Goal: Information Seeking & Learning: Learn about a topic

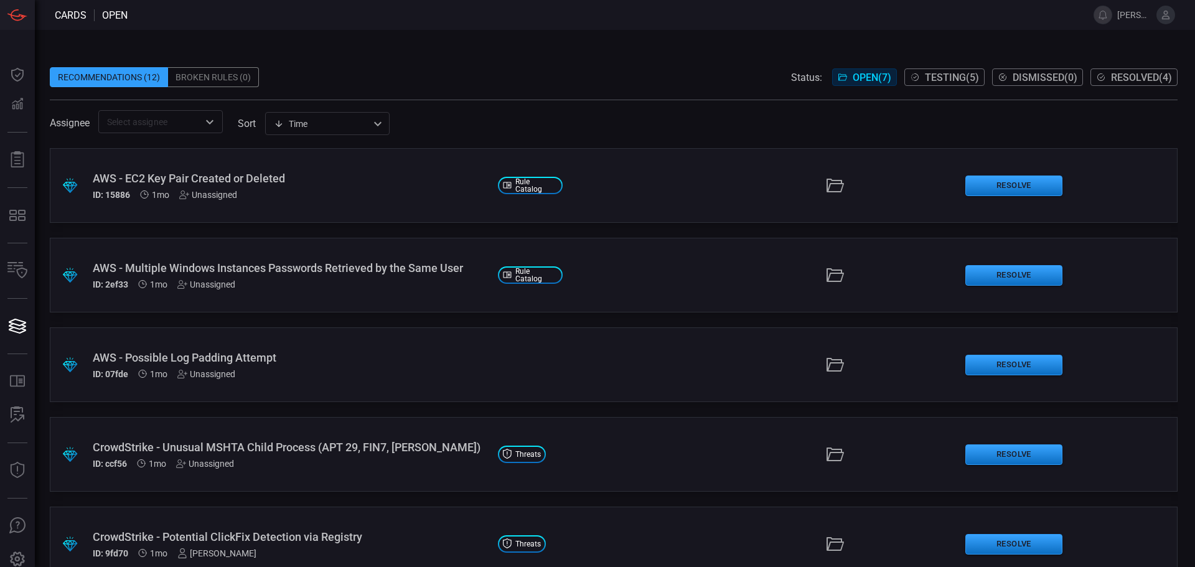
click at [345, 213] on div ".suggested_cards_icon{fill:url(#suggested_cards_icon);} AWS - EC2 Key Pair Crea…" at bounding box center [614, 185] width 1128 height 75
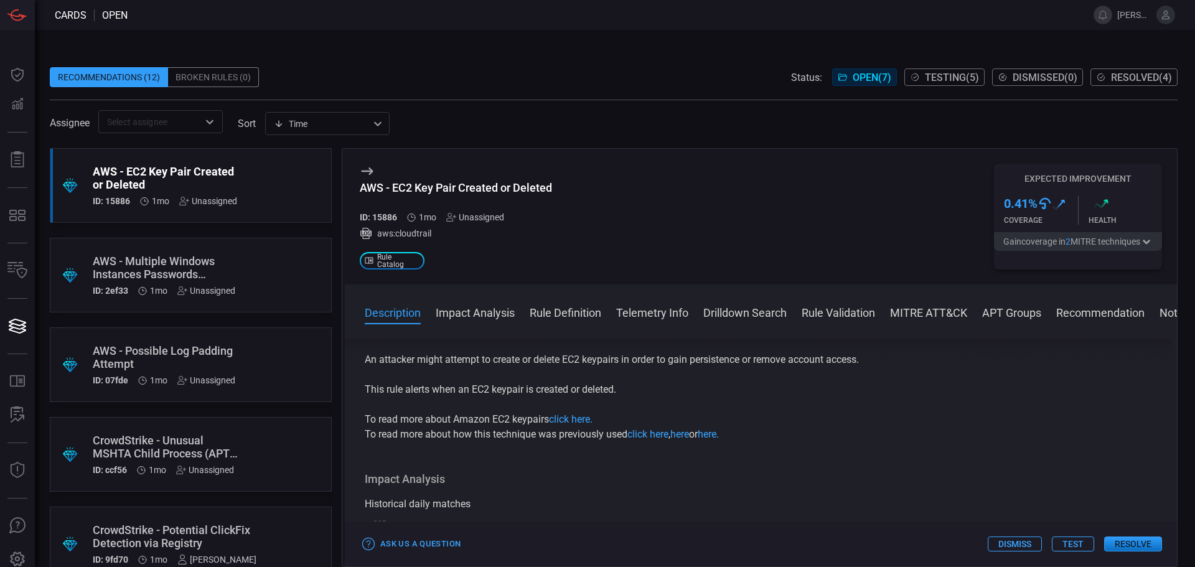
scroll to position [62, 0]
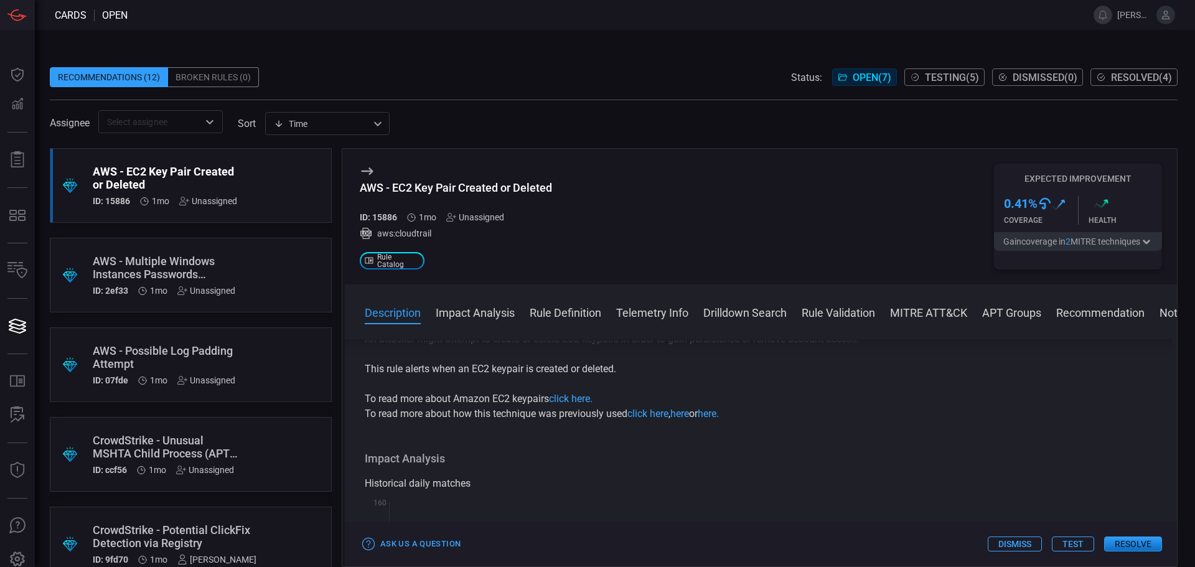
click at [875, 215] on div "AWS - EC2 Key Pair Created or Deleted ID: 15886 1mo Unassigned aws:cloudtrail .…" at bounding box center [761, 217] width 832 height 136
click at [1149, 240] on icon "button" at bounding box center [1147, 242] width 12 height 10
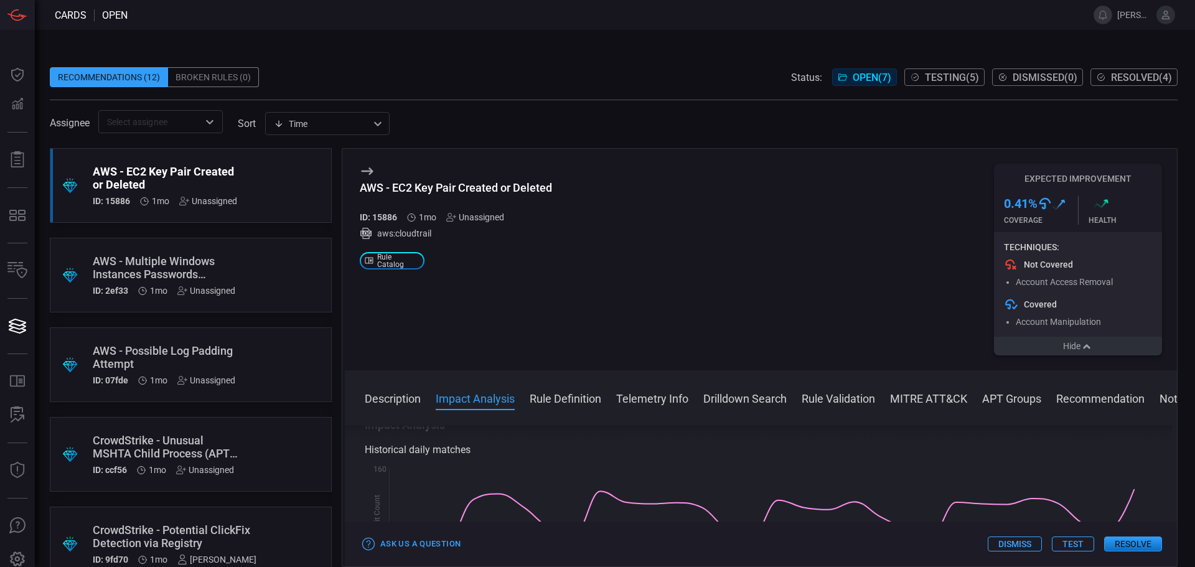
scroll to position [187, 0]
click at [1083, 349] on icon "button" at bounding box center [1087, 347] width 12 height 10
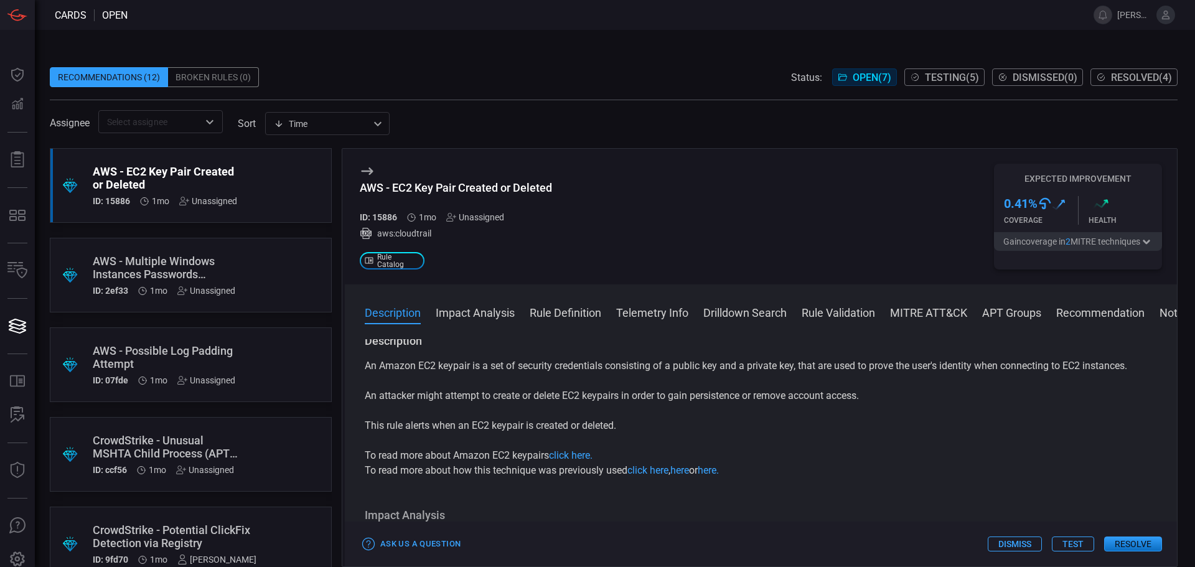
scroll to position [0, 0]
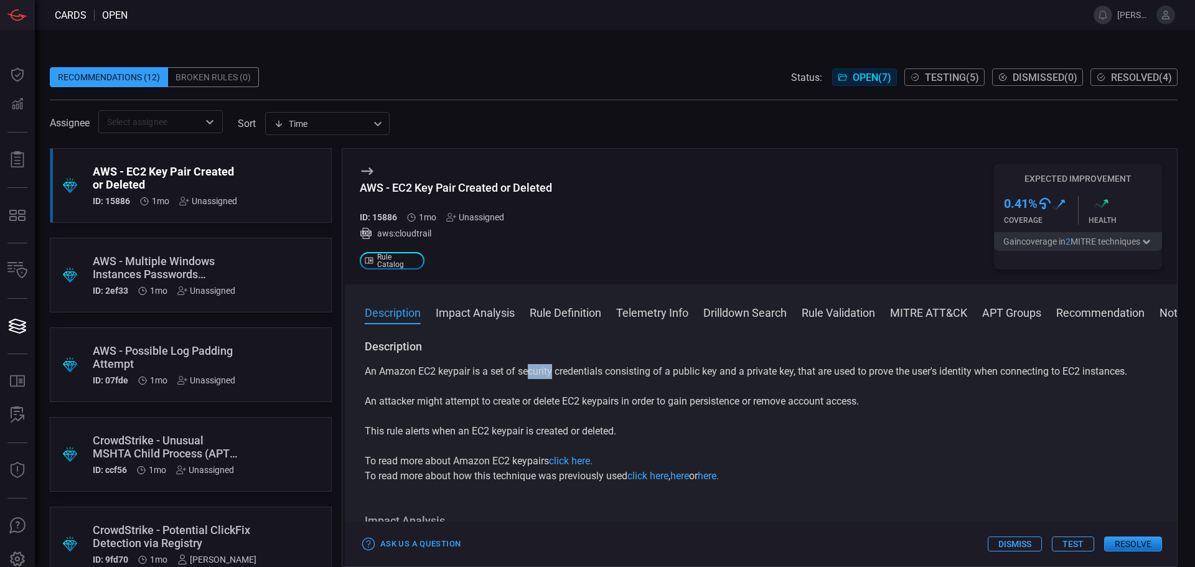
drag, startPoint x: 529, startPoint y: 371, endPoint x: 570, endPoint y: 372, distance: 41.1
click at [565, 371] on p "An Amazon EC2 keypair is a set of security credentials consisting of a public k…" at bounding box center [761, 371] width 793 height 15
click at [549, 405] on p "An attacker might attempt to create or delete EC2 keypairs in order to gain per…" at bounding box center [761, 401] width 793 height 15
drag, startPoint x: 662, startPoint y: 400, endPoint x: 728, endPoint y: 400, distance: 66.0
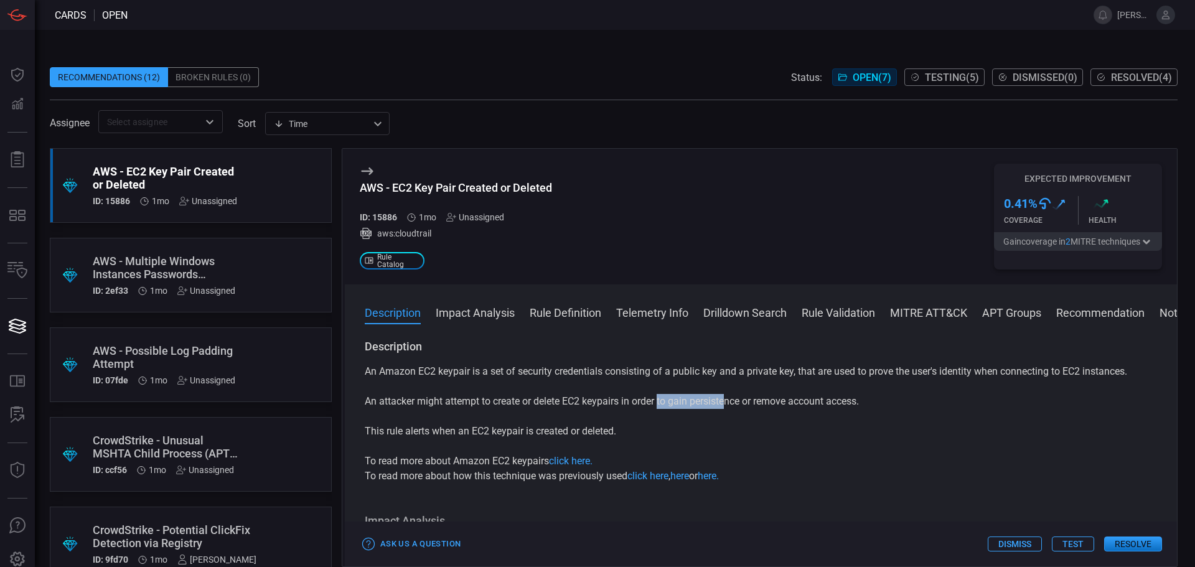
click at [728, 400] on p "An attacker might attempt to create or delete EC2 keypairs in order to gain per…" at bounding box center [761, 401] width 793 height 15
drag, startPoint x: 759, startPoint y: 399, endPoint x: 860, endPoint y: 397, distance: 101.5
click at [859, 397] on p "An attacker might attempt to create or delete EC2 keypairs in order to gain per…" at bounding box center [761, 401] width 793 height 15
click at [446, 307] on button "Impact Analysis" at bounding box center [475, 311] width 79 height 15
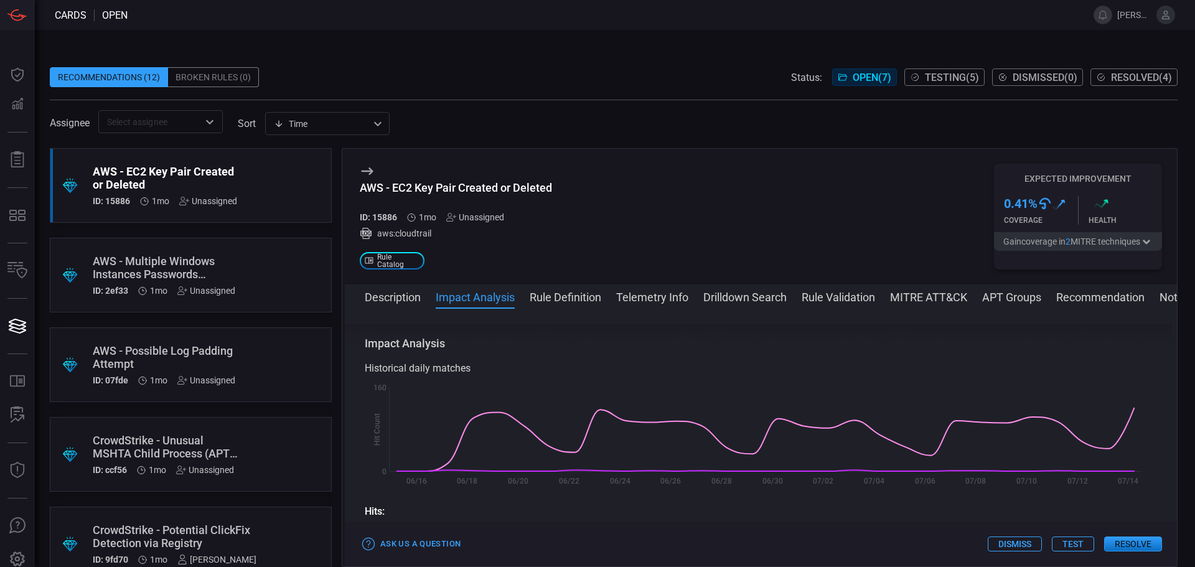
click at [544, 301] on button "Rule Definition" at bounding box center [566, 296] width 72 height 15
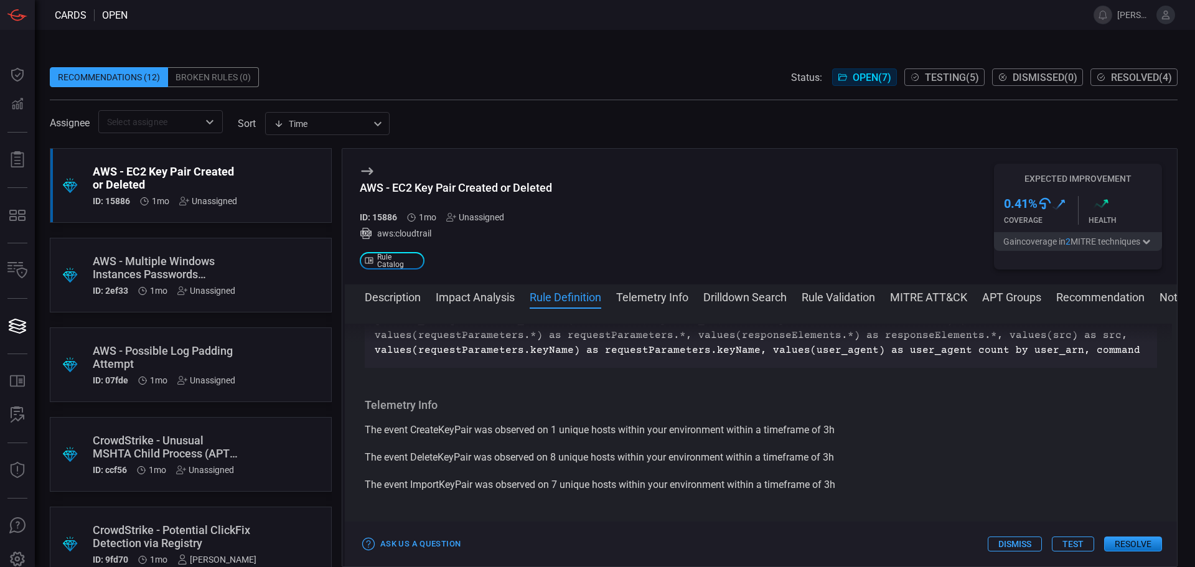
scroll to position [1725, 0]
drag, startPoint x: 492, startPoint y: 380, endPoint x: 596, endPoint y: 374, distance: 104.2
click at [596, 356] on p "index=aws sourcetype=aws:cloudtrail command IN ("CreateKeyPair", "DeleteKeyPair…" at bounding box center [761, 318] width 773 height 75
drag, startPoint x: 453, startPoint y: 379, endPoint x: 413, endPoint y: 382, distance: 40.5
click at [452, 356] on p "index=aws sourcetype=aws:cloudtrail command IN ("CreateKeyPair", "DeleteKeyPair…" at bounding box center [761, 318] width 773 height 75
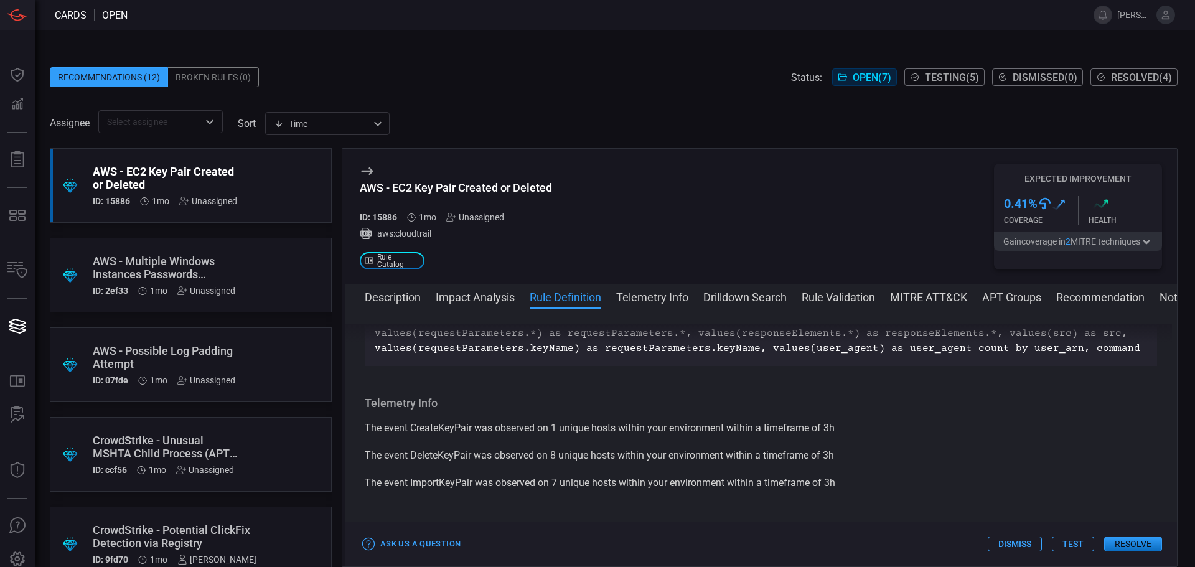
drag, startPoint x: 420, startPoint y: 378, endPoint x: 439, endPoint y: 377, distance: 19.3
click at [425, 356] on p "index=aws sourcetype=aws:cloudtrail command IN ("CreateKeyPair", "DeleteKeyPair…" at bounding box center [761, 318] width 773 height 75
click at [618, 356] on p "index=aws sourcetype=aws:cloudtrail command IN ("CreateKeyPair", "DeleteKeyPair…" at bounding box center [761, 318] width 773 height 75
drag, startPoint x: 833, startPoint y: 364, endPoint x: 971, endPoint y: 362, distance: 138.2
click at [948, 362] on div "index=aws sourcetype=aws:cloudtrail command IN ("CreateKeyPair", "DeleteKeyPair…" at bounding box center [761, 318] width 793 height 95
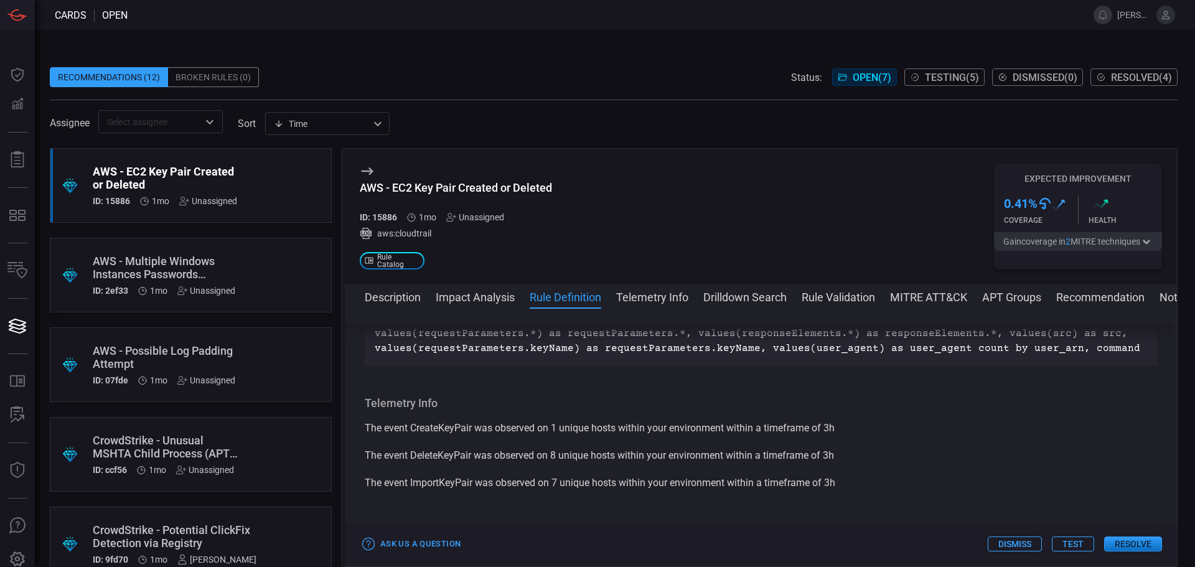
drag, startPoint x: 1047, startPoint y: 378, endPoint x: 1091, endPoint y: 377, distance: 43.6
click at [1086, 356] on p "index=aws sourcetype=aws:cloudtrail command IN ("CreateKeyPair", "DeleteKeyPair…" at bounding box center [761, 318] width 773 height 75
drag, startPoint x: 625, startPoint y: 391, endPoint x: 671, endPoint y: 390, distance: 45.5
click at [661, 356] on p "index=aws sourcetype=aws:cloudtrail command IN ("CreateKeyPair", "DeleteKeyPair…" at bounding box center [761, 318] width 773 height 75
click at [542, 356] on p "index=aws sourcetype=aws:cloudtrail command IN ("CreateKeyPair", "DeleteKeyPair…" at bounding box center [761, 318] width 773 height 75
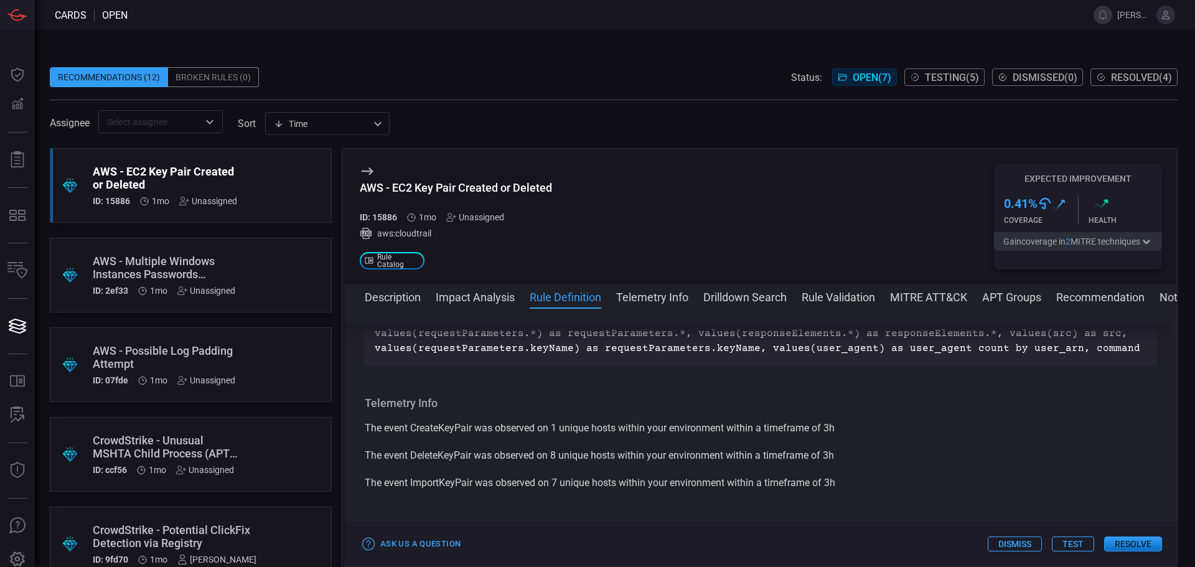
drag, startPoint x: 550, startPoint y: 390, endPoint x: 471, endPoint y: 392, distance: 79.1
click at [471, 356] on p "index=aws sourcetype=aws:cloudtrail command IN ("CreateKeyPair", "DeleteKeyPair…" at bounding box center [761, 318] width 773 height 75
drag, startPoint x: 671, startPoint y: 388, endPoint x: 832, endPoint y: 387, distance: 160.6
click at [826, 356] on p "index=aws sourcetype=aws:cloudtrail command IN ("CreateKeyPair", "DeleteKeyPair…" at bounding box center [761, 318] width 773 height 75
drag, startPoint x: 987, startPoint y: 380, endPoint x: 1015, endPoint y: 383, distance: 28.1
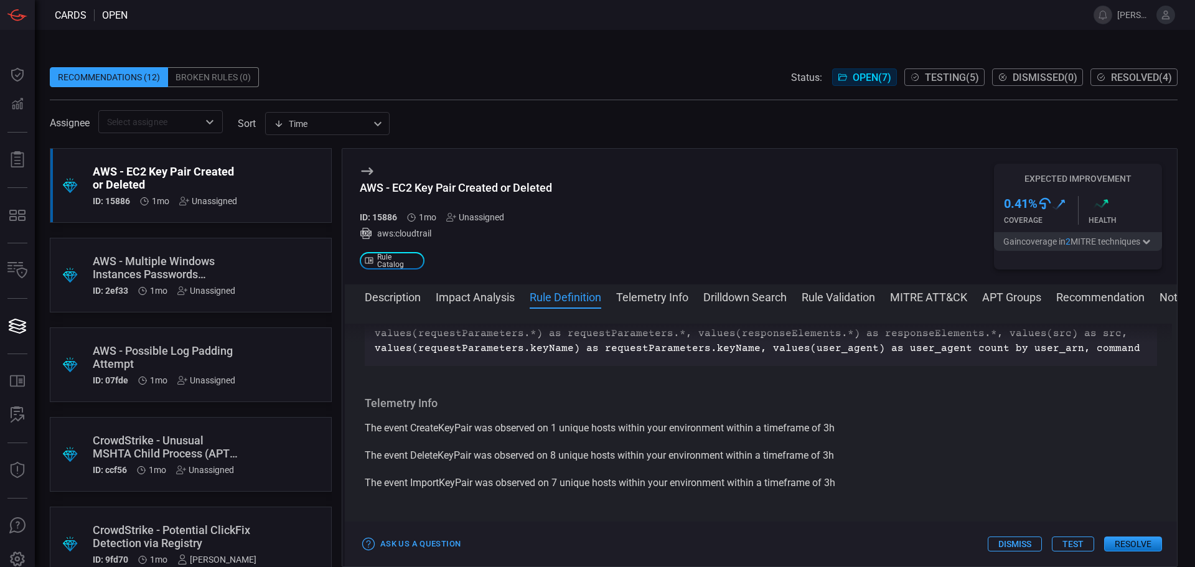
click at [1011, 356] on p "index=aws sourcetype=aws:cloudtrail command IN ("CreateKeyPair", "DeleteKeyPair…" at bounding box center [761, 318] width 773 height 75
drag, startPoint x: 997, startPoint y: 408, endPoint x: 1020, endPoint y: 408, distance: 23.0
click at [1020, 356] on p "index=aws sourcetype=aws:cloudtrail command IN ("CreateKeyPair", "DeleteKeyPair…" at bounding box center [761, 318] width 773 height 75
drag, startPoint x: 384, startPoint y: 420, endPoint x: 522, endPoint y: 418, distance: 138.8
click at [518, 356] on p "index=aws sourcetype=aws:cloudtrail command IN ("CreateKeyPair", "DeleteKeyPair…" at bounding box center [761, 318] width 773 height 75
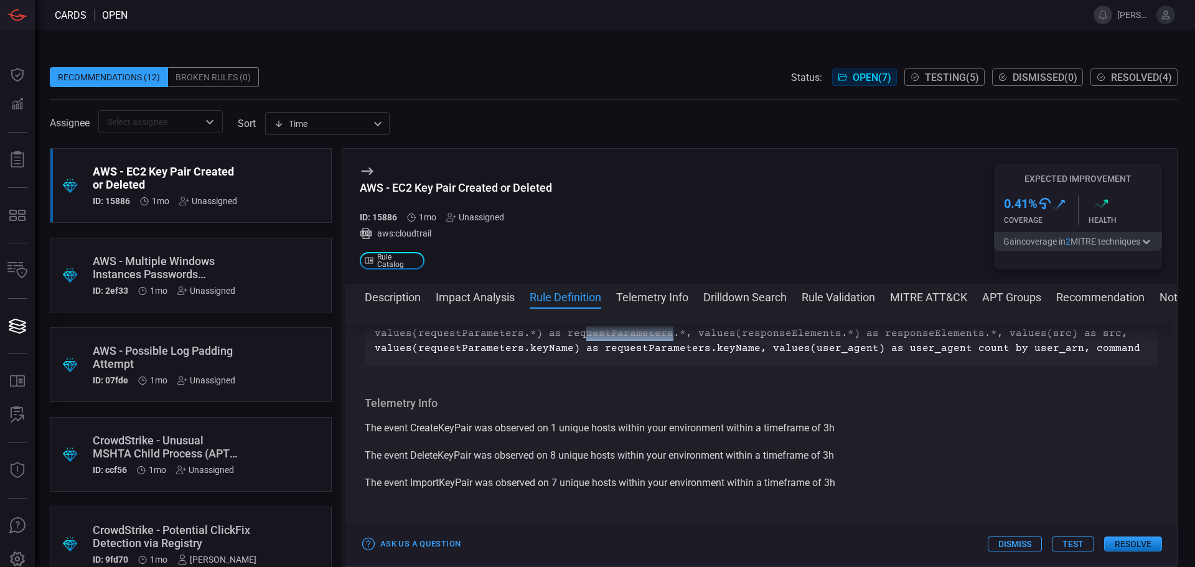
drag, startPoint x: 600, startPoint y: 418, endPoint x: 626, endPoint y: 418, distance: 26.2
click at [619, 356] on p "index=aws sourcetype=aws:cloudtrail command IN ("CreateKeyPair", "DeleteKeyPair…" at bounding box center [761, 318] width 773 height 75
drag, startPoint x: 681, startPoint y: 418, endPoint x: 697, endPoint y: 418, distance: 15.6
click at [697, 356] on p "index=aws sourcetype=aws:cloudtrail command IN ("CreateKeyPair", "DeleteKeyPair…" at bounding box center [761, 318] width 773 height 75
drag, startPoint x: 767, startPoint y: 418, endPoint x: 984, endPoint y: 420, distance: 217.3
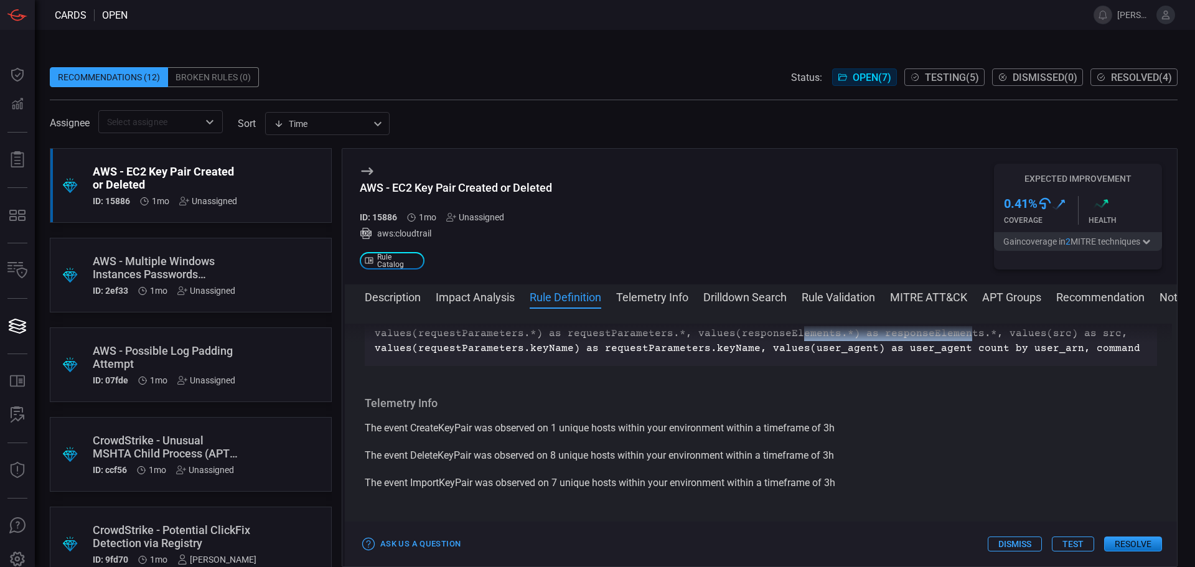
click at [938, 356] on p "index=aws sourcetype=aws:cloudtrail command IN ("CreateKeyPair", "DeleteKeyPair…" at bounding box center [761, 318] width 773 height 75
drag, startPoint x: 1033, startPoint y: 420, endPoint x: 1108, endPoint y: 425, distance: 74.8
click at [1103, 356] on p "index=aws sourcetype=aws:cloudtrail command IN ("CreateKeyPair", "DeleteKeyPair…" at bounding box center [761, 318] width 773 height 75
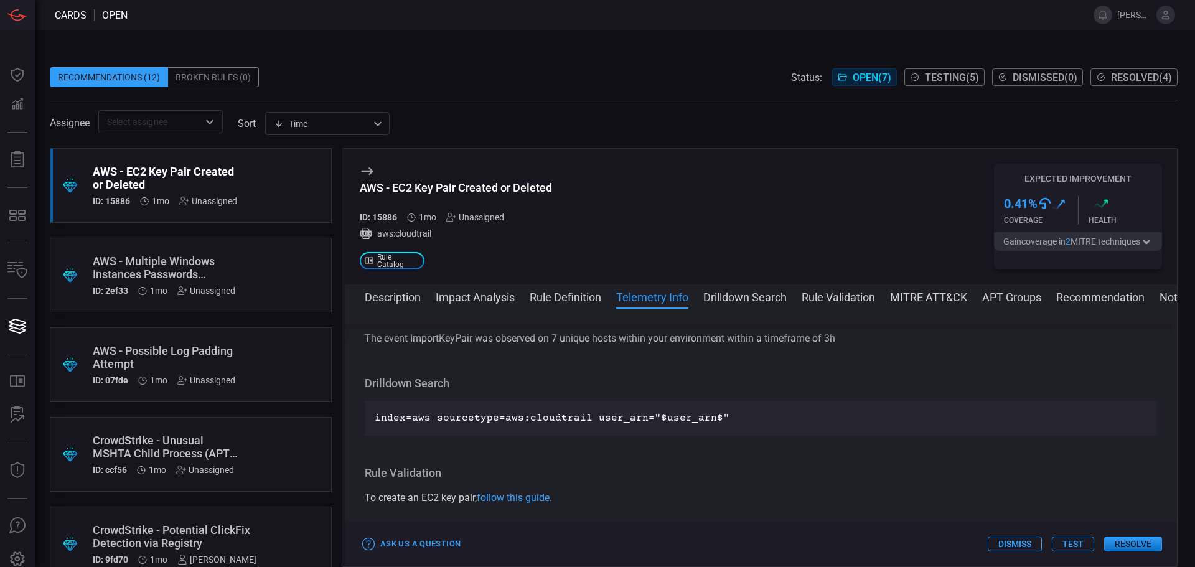
scroll to position [1849, 0]
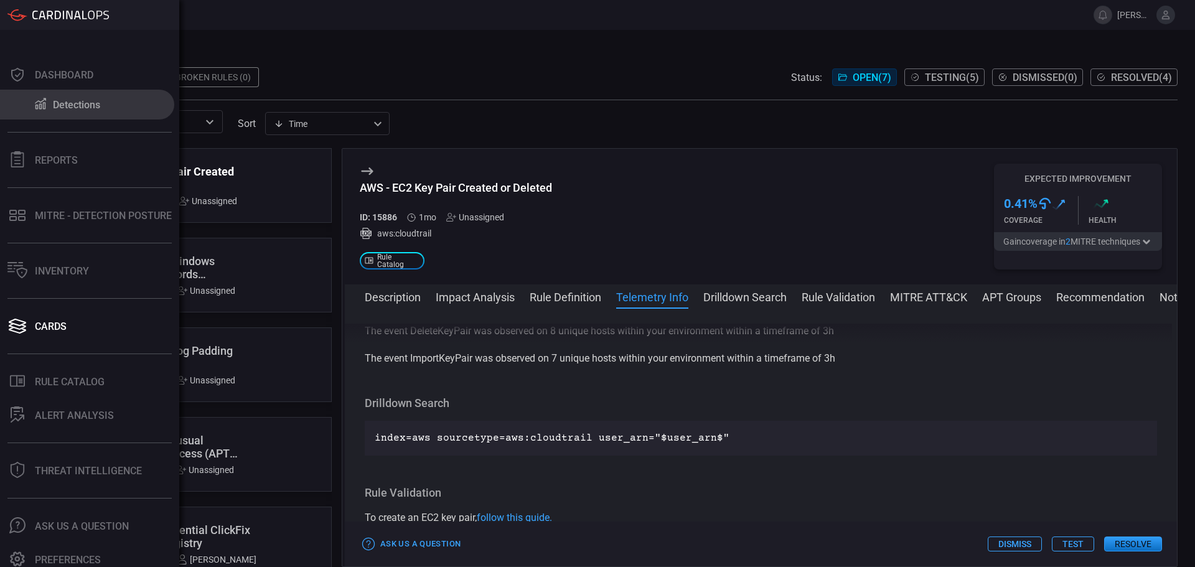
click at [87, 94] on button "Detections" at bounding box center [87, 105] width 174 height 30
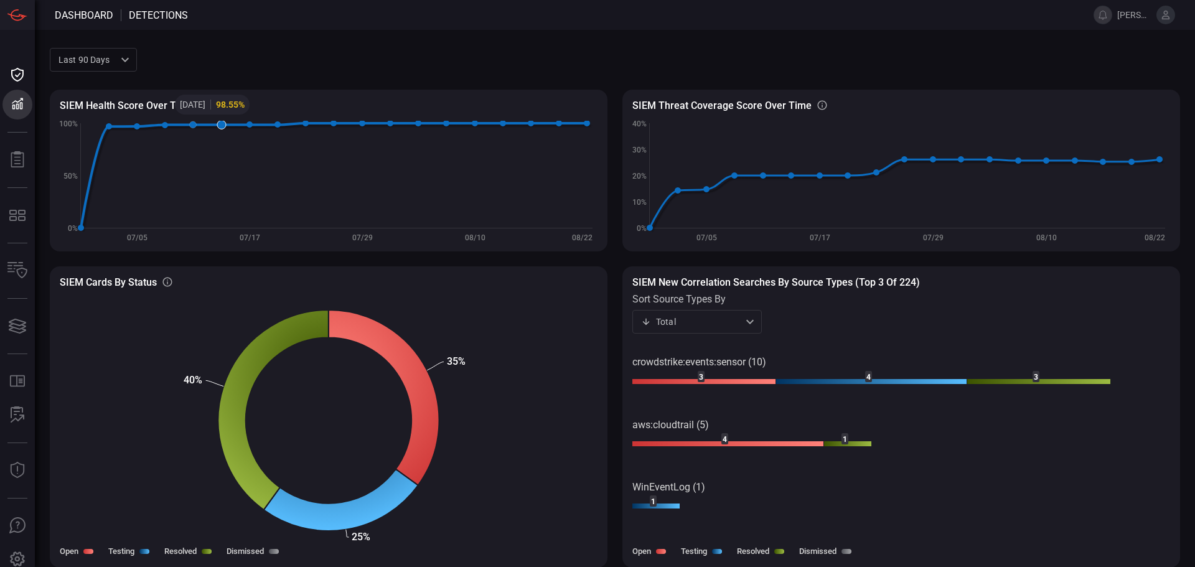
scroll to position [1, 0]
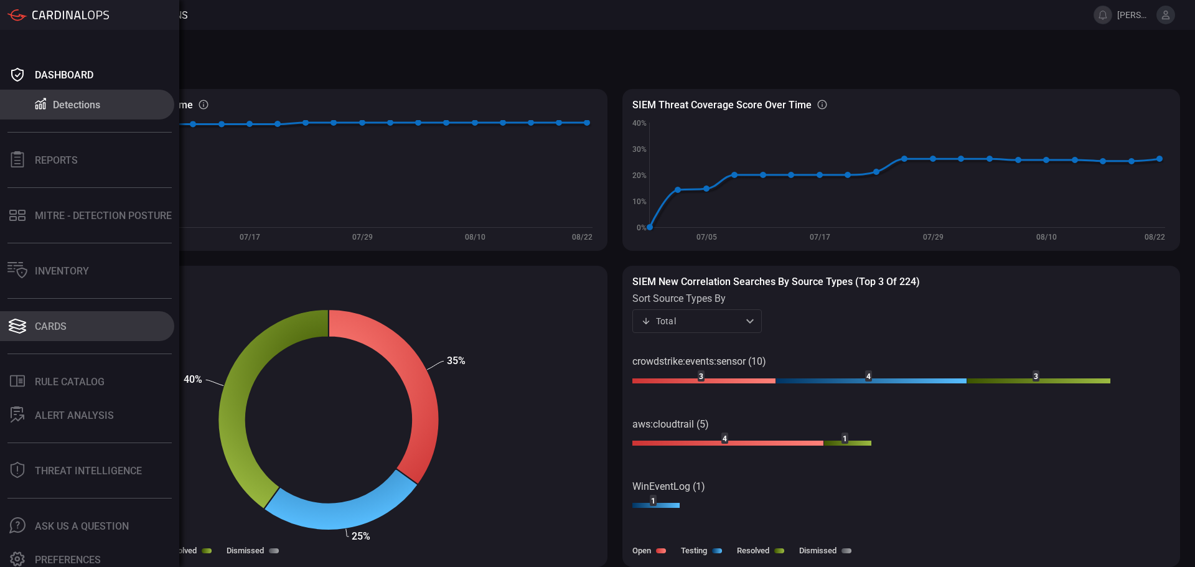
click at [49, 325] on div "Cards" at bounding box center [51, 327] width 32 height 12
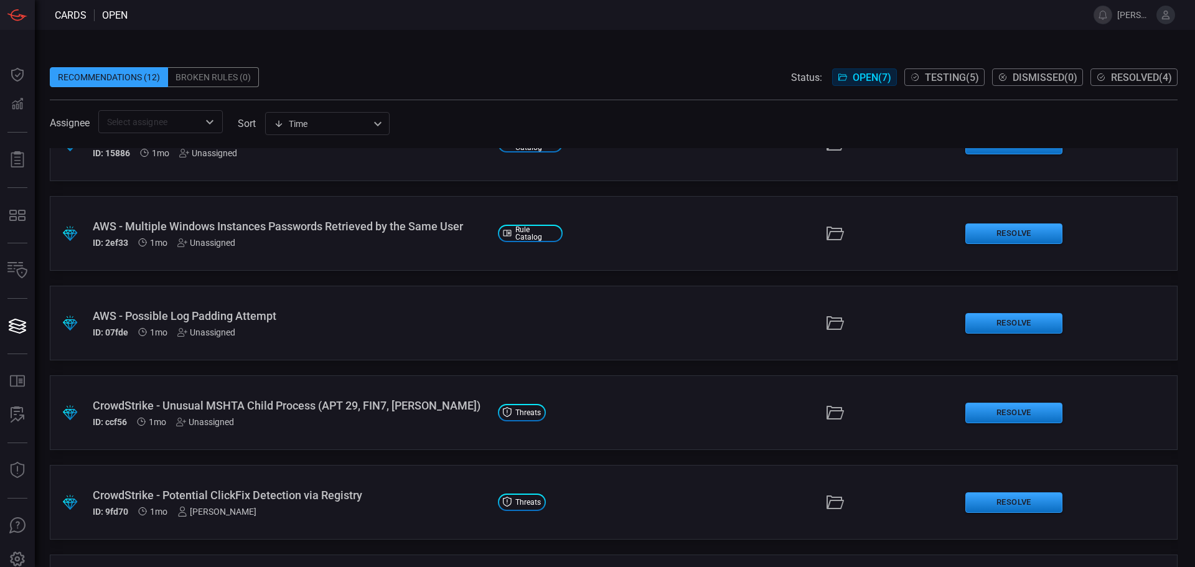
scroll to position [62, 0]
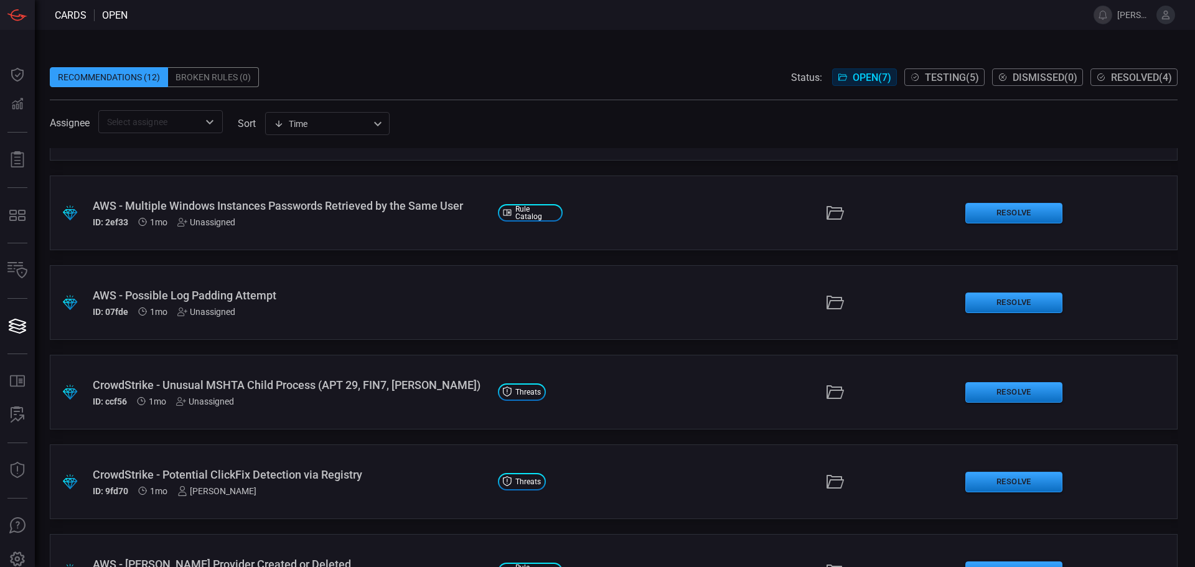
click at [281, 398] on div "ID: ccf56 1mo Unassigned" at bounding box center [290, 402] width 395 height 10
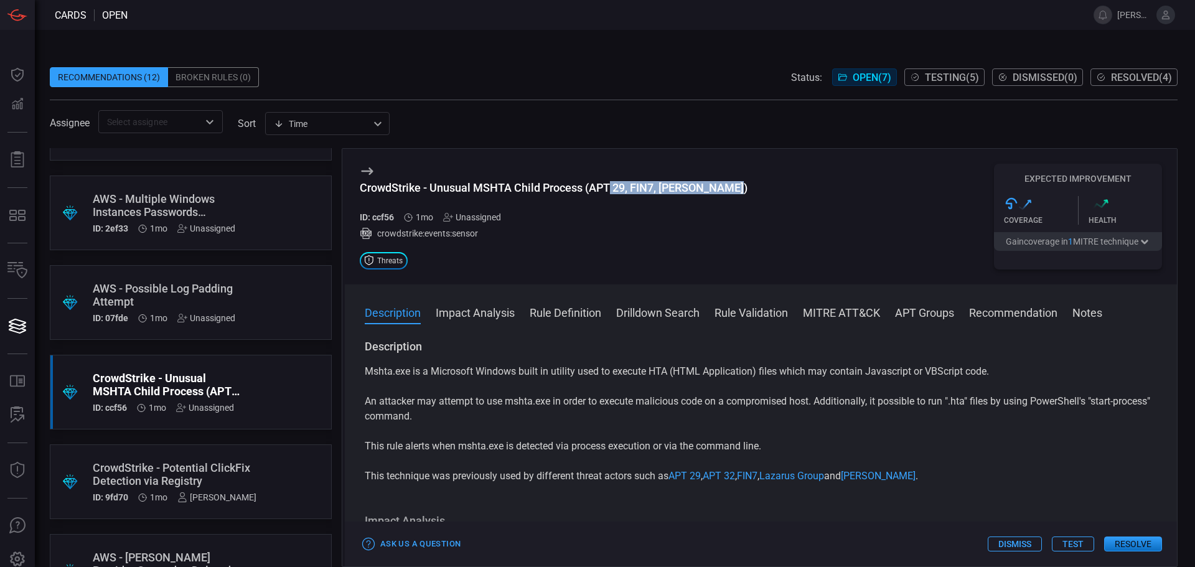
drag, startPoint x: 640, startPoint y: 185, endPoint x: 753, endPoint y: 187, distance: 112.7
click at [751, 182] on div "CrowdStrike - Unusual MSHTA Child Process (APT 29, FIN7, [PERSON_NAME]) ID: ccf…" at bounding box center [761, 217] width 832 height 136
click at [766, 225] on div "CrowdStrike - Unusual MSHTA Child Process (APT 29, FIN7, [PERSON_NAME]) ID: ccf…" at bounding box center [761, 217] width 832 height 136
click at [1145, 238] on icon "button" at bounding box center [1145, 242] width 12 height 10
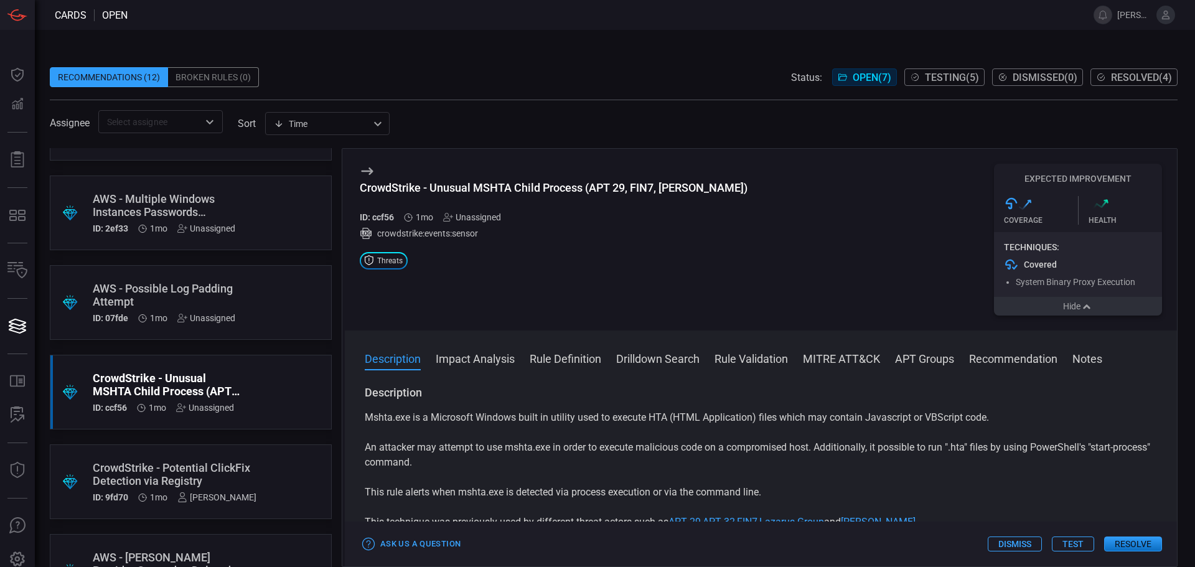
drag, startPoint x: 1079, startPoint y: 305, endPoint x: 1055, endPoint y: 309, distance: 24.6
click at [1079, 306] on button "Hide" at bounding box center [1078, 306] width 168 height 19
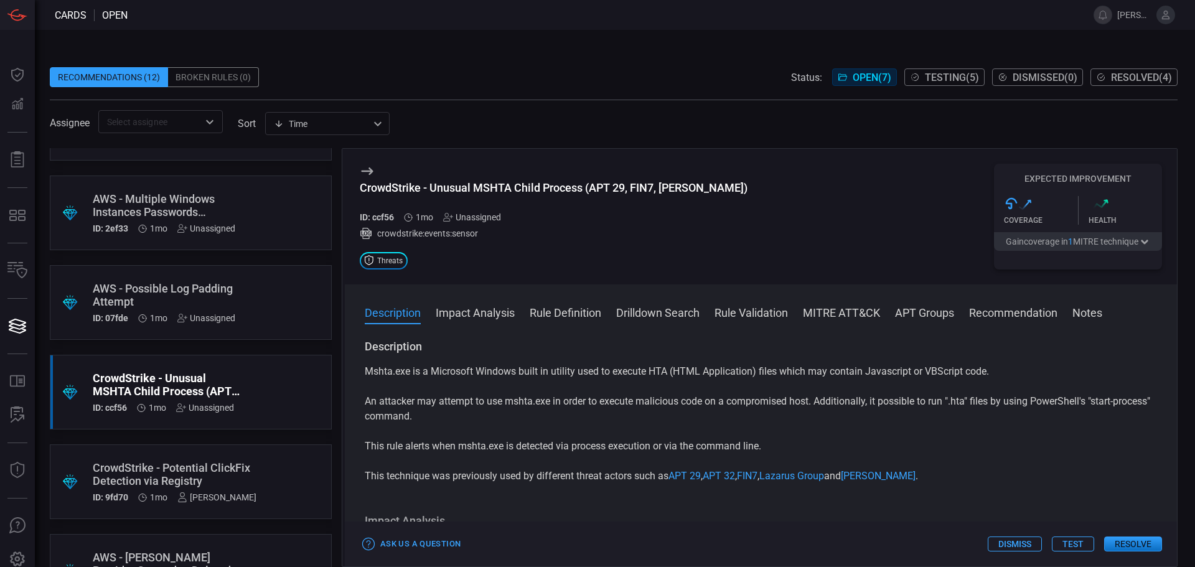
click at [568, 321] on div "Description Impact Analysis Rule Definition Drilldown Search Rule Validation MI…" at bounding box center [761, 426] width 832 height 282
click at [586, 317] on button "Rule Definition" at bounding box center [566, 311] width 72 height 15
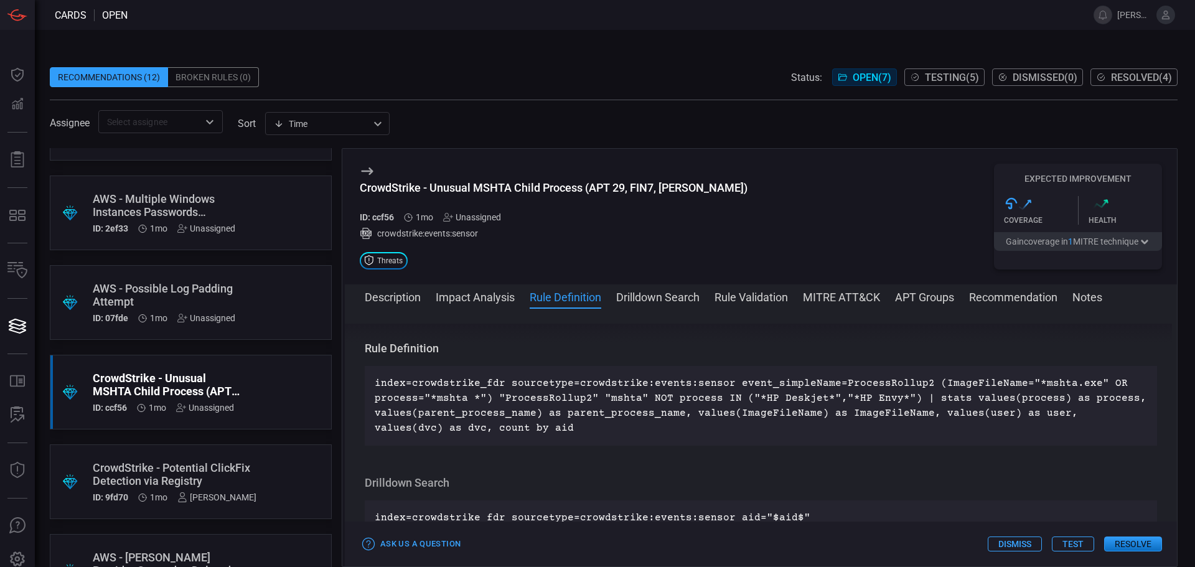
scroll to position [405, 0]
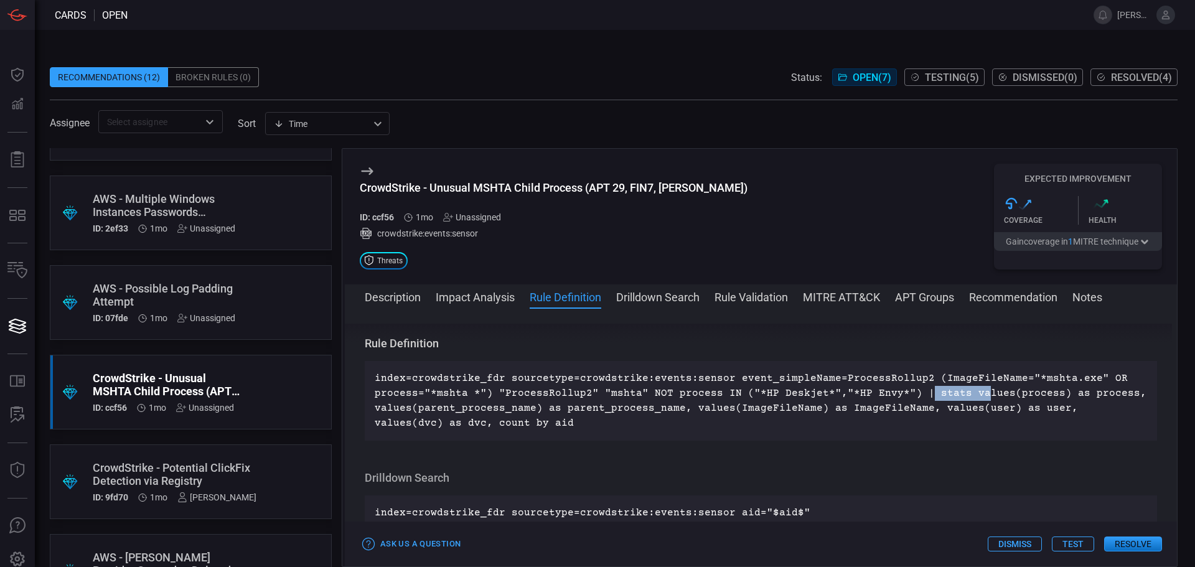
drag, startPoint x: 915, startPoint y: 394, endPoint x: 1007, endPoint y: 393, distance: 92.8
click at [974, 393] on p "index=crowdstrike_fdr sourcetype=crowdstrike:events:sensor event_simpleName=Pro…" at bounding box center [761, 401] width 773 height 60
drag, startPoint x: 1071, startPoint y: 393, endPoint x: 1114, endPoint y: 393, distance: 43.6
click at [1114, 393] on p "index=crowdstrike_fdr sourcetype=crowdstrike:events:sensor event_simpleName=Pro…" at bounding box center [761, 401] width 773 height 60
drag, startPoint x: 380, startPoint y: 410, endPoint x: 490, endPoint y: 410, distance: 109.6
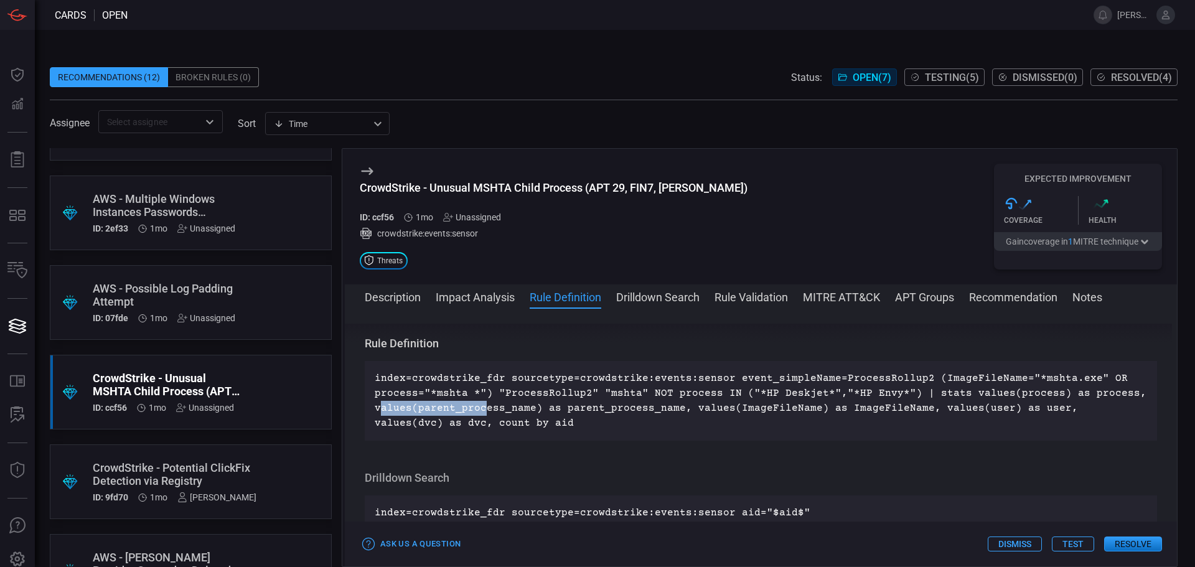
click at [486, 410] on p "index=crowdstrike_fdr sourcetype=crowdstrike:events:sensor event_simpleName=Pro…" at bounding box center [761, 401] width 773 height 60
drag, startPoint x: 575, startPoint y: 409, endPoint x: 666, endPoint y: 409, distance: 90.9
click at [635, 409] on p "index=crowdstrike_fdr sourcetype=crowdstrike:events:sensor event_simpleName=Pro…" at bounding box center [761, 401] width 773 height 60
drag, startPoint x: 700, startPoint y: 407, endPoint x: 731, endPoint y: 406, distance: 30.5
click at [726, 406] on p "index=crowdstrike_fdr sourcetype=crowdstrike:events:sensor event_simpleName=Pro…" at bounding box center [761, 401] width 773 height 60
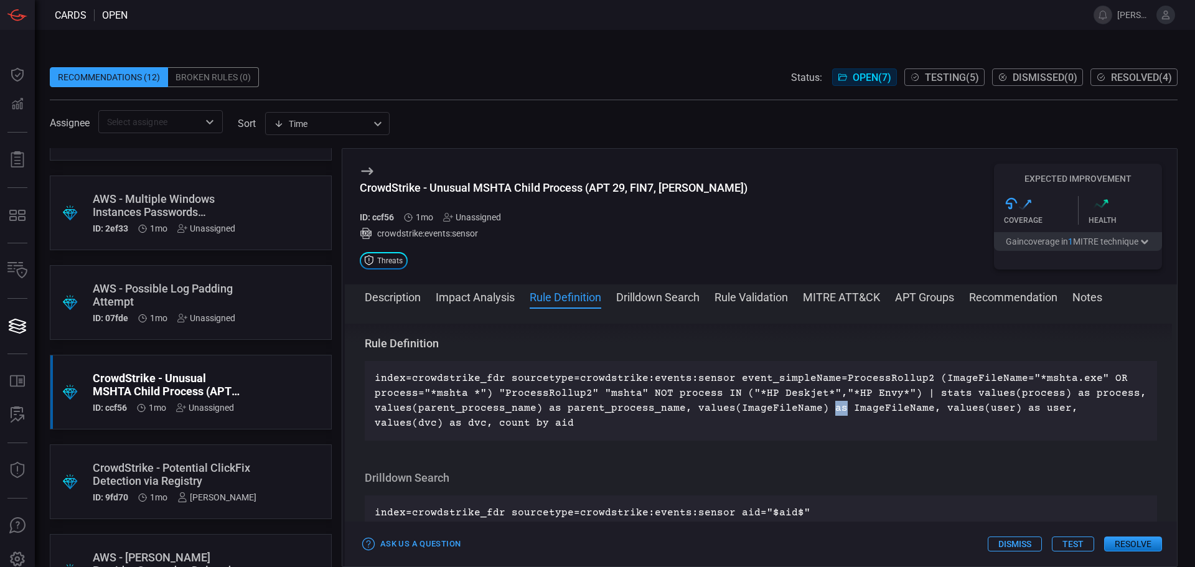
drag, startPoint x: 821, startPoint y: 407, endPoint x: 862, endPoint y: 407, distance: 41.1
click at [852, 407] on p "index=crowdstrike_fdr sourcetype=crowdstrike:events:sensor event_simpleName=Pro…" at bounding box center [761, 401] width 773 height 60
drag, startPoint x: 915, startPoint y: 407, endPoint x: 946, endPoint y: 408, distance: 31.1
click at [938, 408] on p "index=crowdstrike_fdr sourcetype=crowdstrike:events:sensor event_simpleName=Pro…" at bounding box center [761, 401] width 773 height 60
click at [1052, 410] on p "index=crowdstrike_fdr sourcetype=crowdstrike:events:sensor event_simpleName=Pro…" at bounding box center [761, 401] width 773 height 60
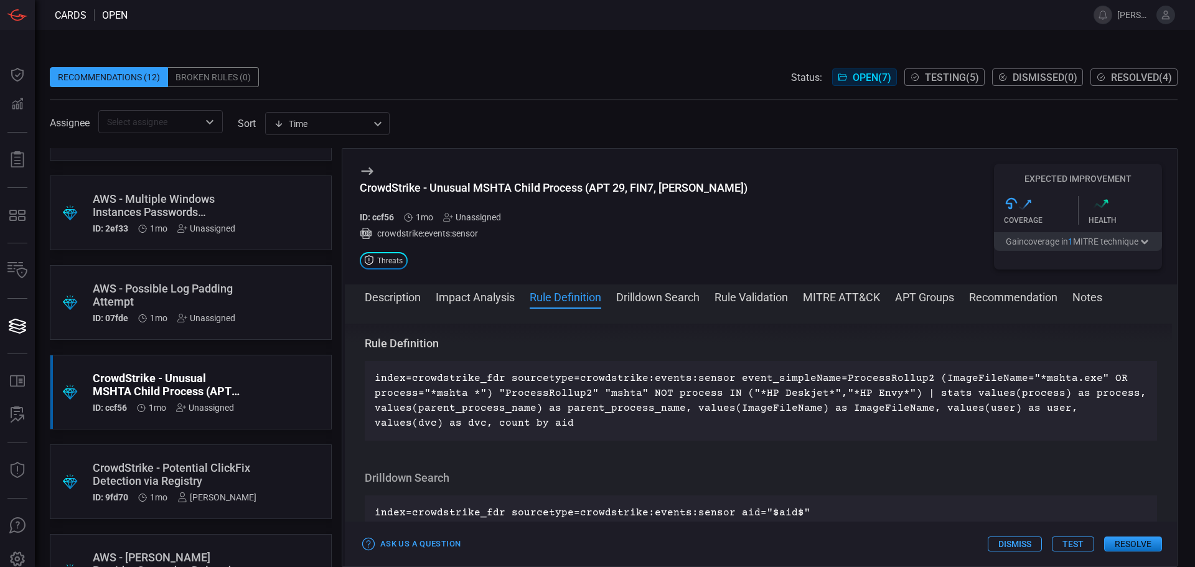
click at [1155, 411] on div "Description Mshta.exe is a Microsoft Windows built in utility used to execute H…" at bounding box center [761, 435] width 832 height 223
drag, startPoint x: 398, startPoint y: 421, endPoint x: 514, endPoint y: 419, distance: 115.2
click at [513, 419] on p "index=crowdstrike_fdr sourcetype=crowdstrike:events:sensor event_simpleName=Pro…" at bounding box center [761, 401] width 773 height 60
click at [515, 419] on p "index=crowdstrike_fdr sourcetype=crowdstrike:events:sensor event_simpleName=Pro…" at bounding box center [761, 401] width 773 height 60
drag, startPoint x: 512, startPoint y: 425, endPoint x: 550, endPoint y: 425, distance: 37.4
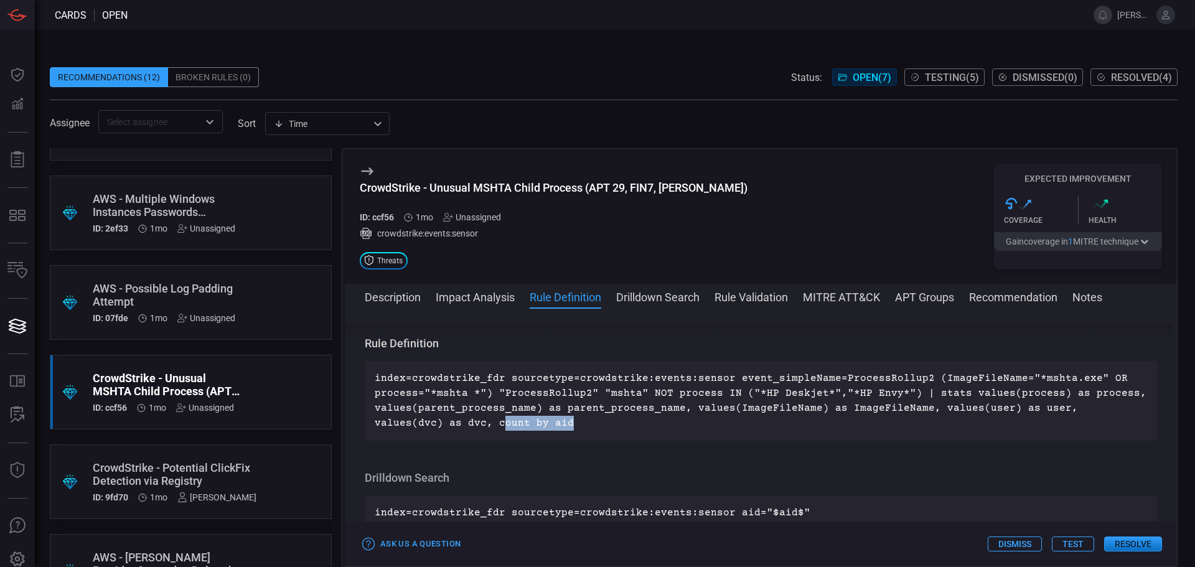
click at [547, 425] on p "index=crowdstrike_fdr sourcetype=crowdstrike:events:sensor event_simpleName=Pro…" at bounding box center [761, 401] width 773 height 60
click at [551, 425] on p "index=crowdstrike_fdr sourcetype=crowdstrike:events:sensor event_simpleName=Pro…" at bounding box center [761, 401] width 773 height 60
drag, startPoint x: 687, startPoint y: 374, endPoint x: 765, endPoint y: 374, distance: 77.8
click at [714, 374] on p "index=crowdstrike_fdr sourcetype=crowdstrike:events:sensor event_simpleName=Pro…" at bounding box center [761, 401] width 773 height 60
click at [941, 377] on p "index=crowdstrike_fdr sourcetype=crowdstrike:events:sensor event_simpleName=Pro…" at bounding box center [761, 401] width 773 height 60
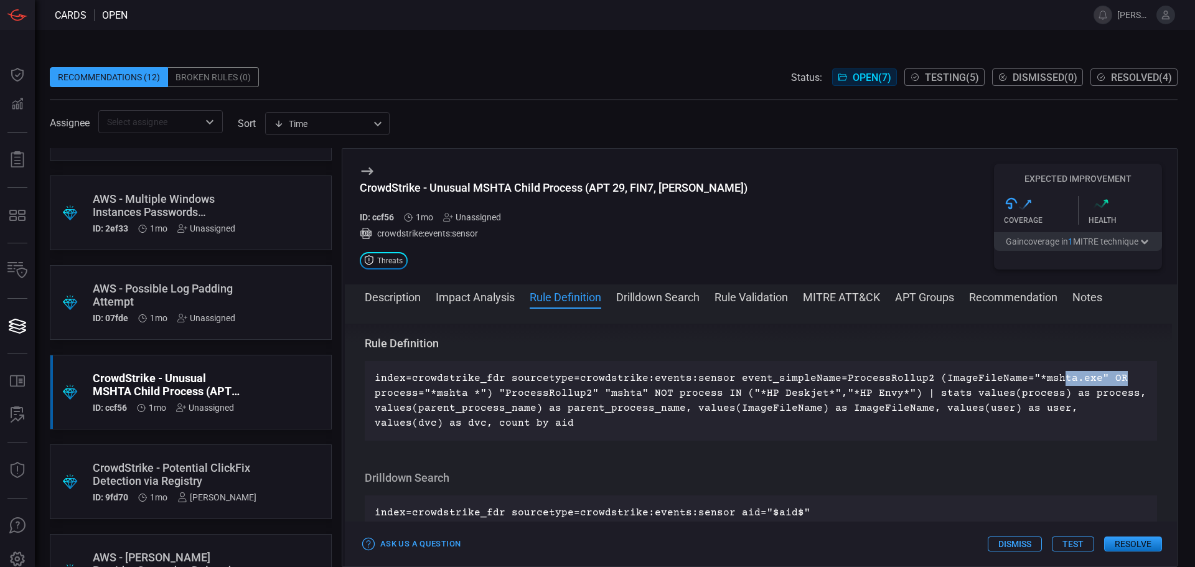
drag, startPoint x: 1096, startPoint y: 383, endPoint x: 1176, endPoint y: 385, distance: 79.7
click at [1128, 384] on p "index=crowdstrike_fdr sourcetype=crowdstrike:events:sensor event_simpleName=Pro…" at bounding box center [761, 401] width 773 height 60
drag, startPoint x: 385, startPoint y: 391, endPoint x: 530, endPoint y: 390, distance: 145.1
click at [497, 390] on p "index=crowdstrike_fdr sourcetype=crowdstrike:events:sensor event_simpleName=Pro…" at bounding box center [761, 401] width 773 height 60
drag, startPoint x: 598, startPoint y: 391, endPoint x: 664, endPoint y: 391, distance: 66.6
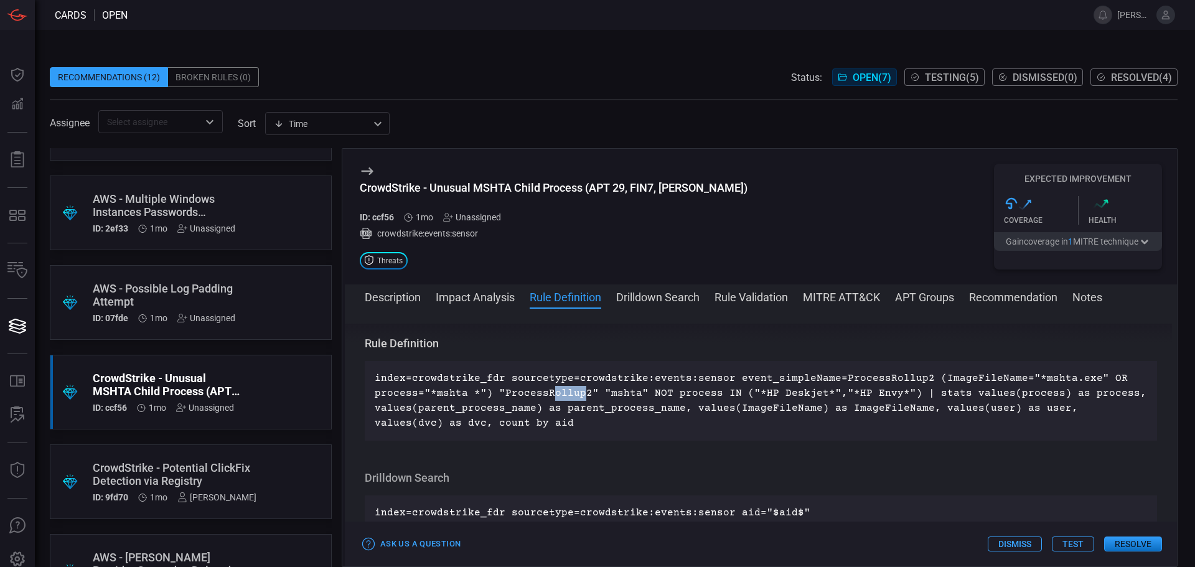
click at [623, 391] on p "index=crowdstrike_fdr sourcetype=crowdstrike:events:sensor event_simpleName=Pro…" at bounding box center [761, 401] width 773 height 60
drag, startPoint x: 785, startPoint y: 394, endPoint x: 848, endPoint y: 382, distance: 64.1
click at [871, 394] on p "index=crowdstrike_fdr sourcetype=crowdstrike:events:sensor event_simpleName=Pro…" at bounding box center [761, 401] width 773 height 60
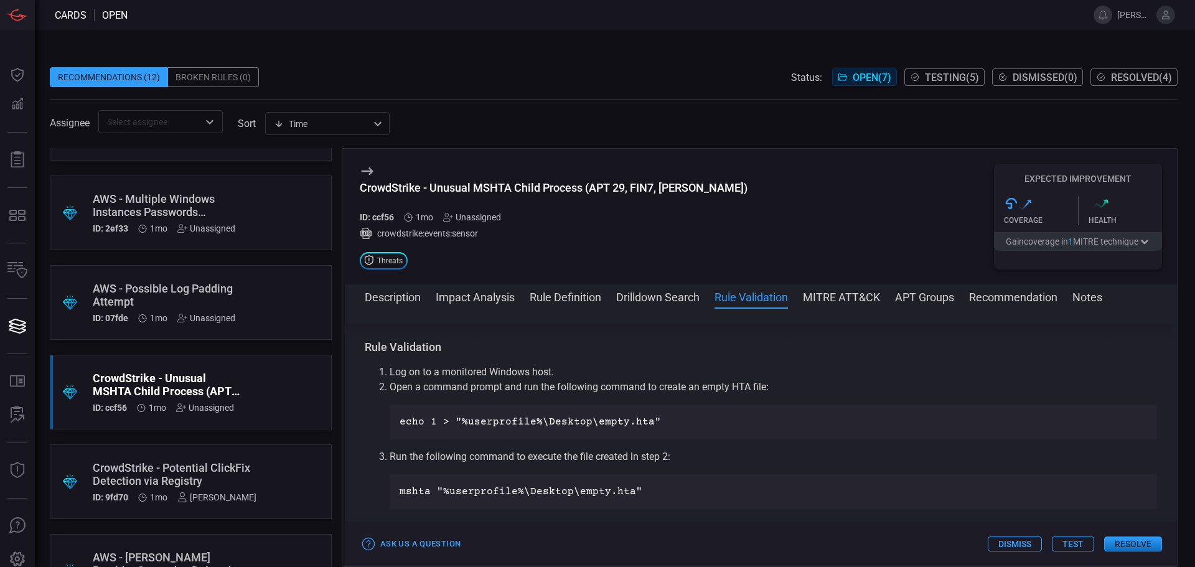
scroll to position [654, 0]
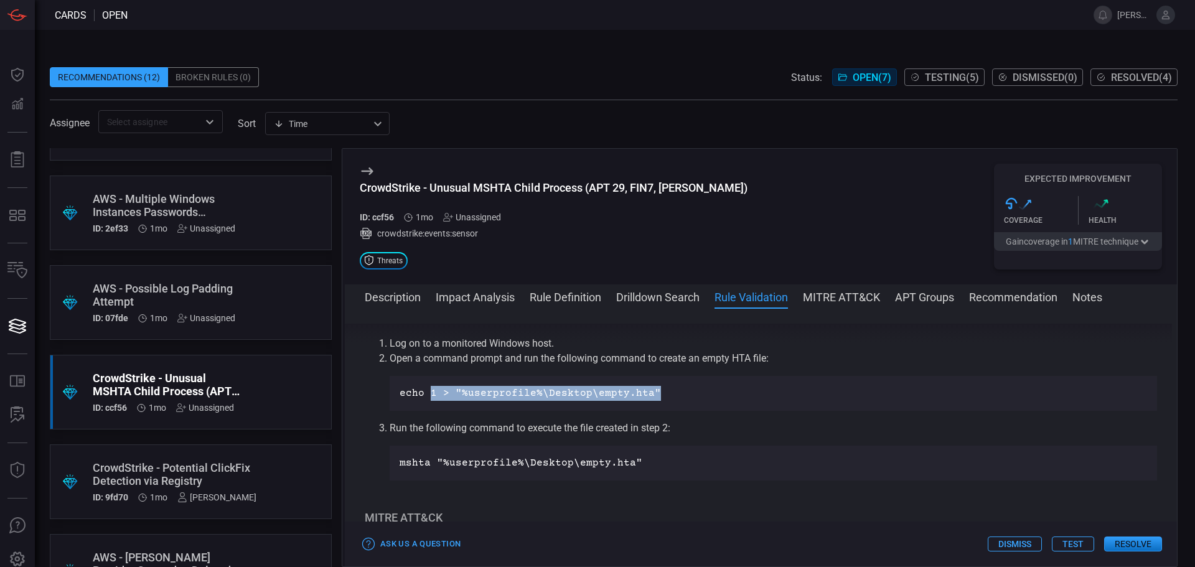
drag, startPoint x: 589, startPoint y: 395, endPoint x: 719, endPoint y: 395, distance: 130.1
click at [700, 395] on p "echo 1 > "%userprofile%\Desktop\empty.hta"" at bounding box center [774, 393] width 748 height 15
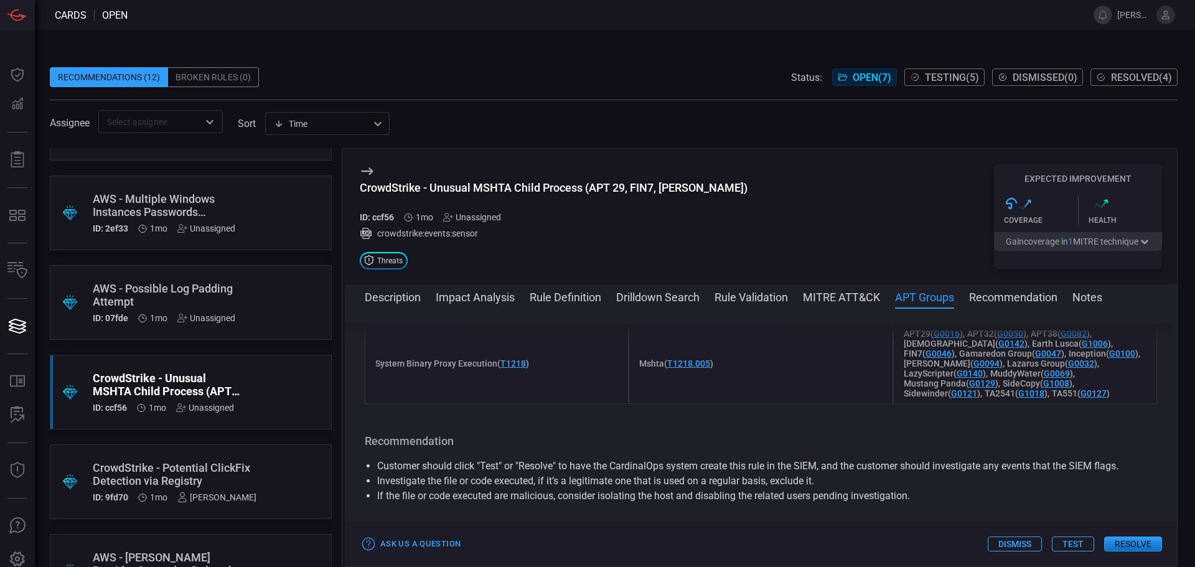
scroll to position [1028, 0]
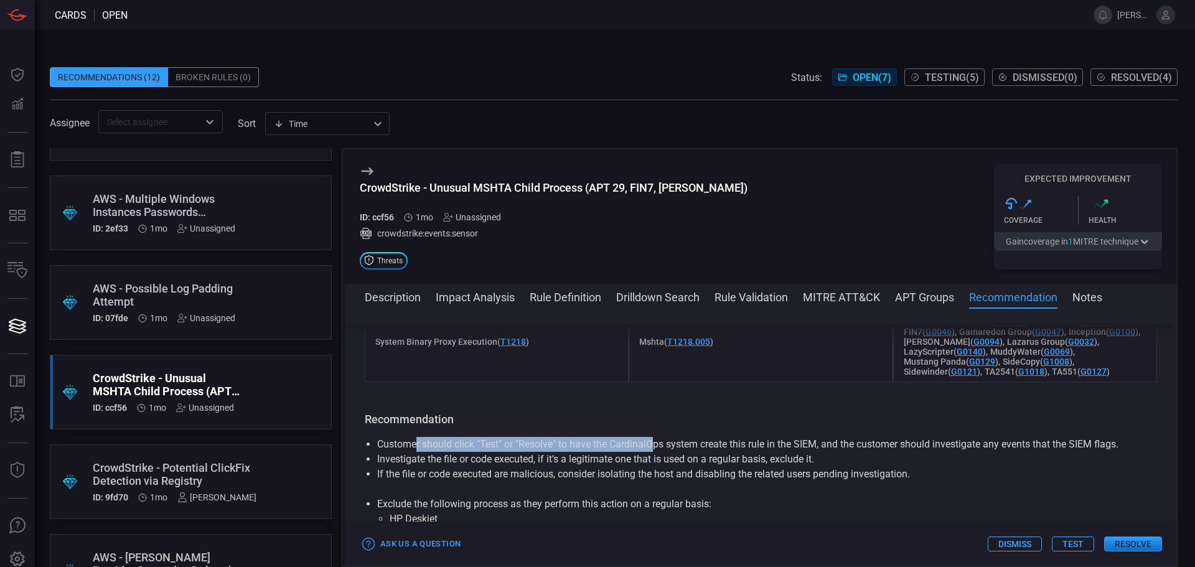
drag, startPoint x: 418, startPoint y: 453, endPoint x: 654, endPoint y: 448, distance: 236.0
click at [654, 448] on li "Customer should click "Test" or "Resolve" to have the CardinalOps system create…" at bounding box center [761, 444] width 768 height 15
click at [441, 452] on li "Customer should click "Test" or "Resolve" to have the CardinalOps system create…" at bounding box center [761, 444] width 768 height 15
click at [491, 448] on li "Customer should click "Test" or "Resolve" to have the CardinalOps system create…" at bounding box center [761, 444] width 768 height 15
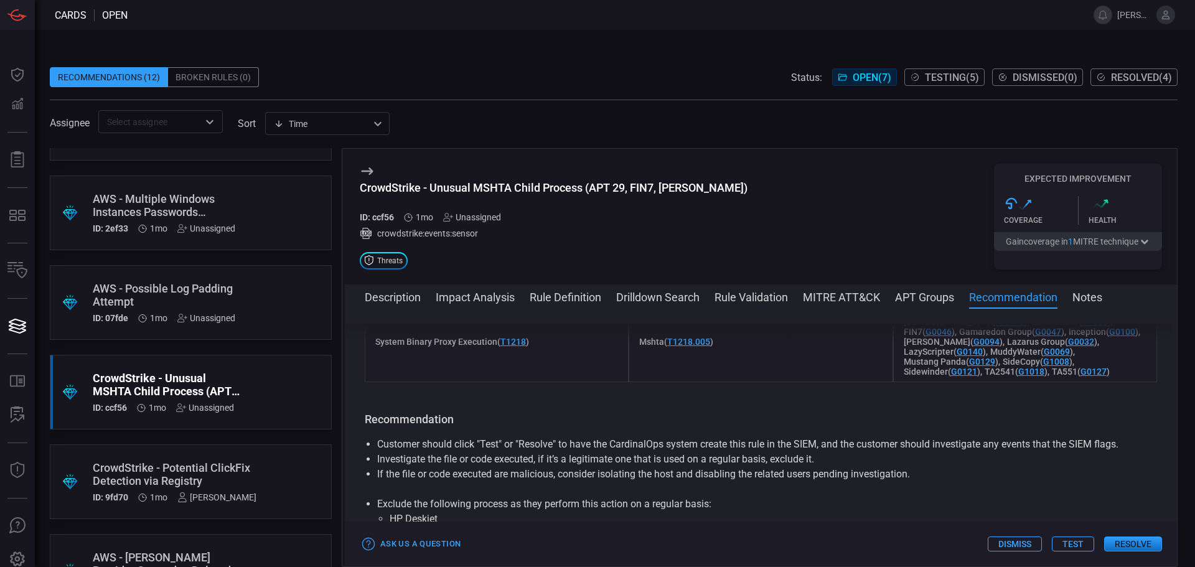
click at [528, 447] on li "Customer should click "Test" or "Resolve" to have the CardinalOps system create…" at bounding box center [761, 444] width 768 height 15
drag, startPoint x: 713, startPoint y: 446, endPoint x: 774, endPoint y: 448, distance: 61.0
click at [770, 448] on li "Customer should click "Test" or "Resolve" to have the CardinalOps system create…" at bounding box center [761, 444] width 768 height 15
drag, startPoint x: 816, startPoint y: 448, endPoint x: 1108, endPoint y: 453, distance: 291.4
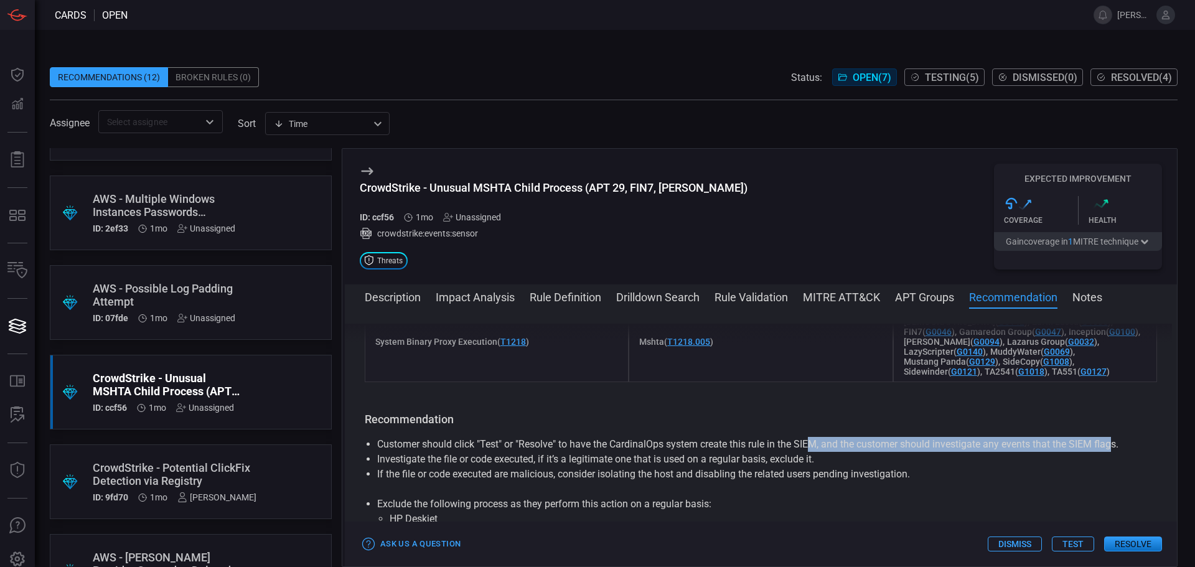
click at [1117, 451] on li "Customer should click "Test" or "Resolve" to have the CardinalOps system create…" at bounding box center [761, 444] width 768 height 15
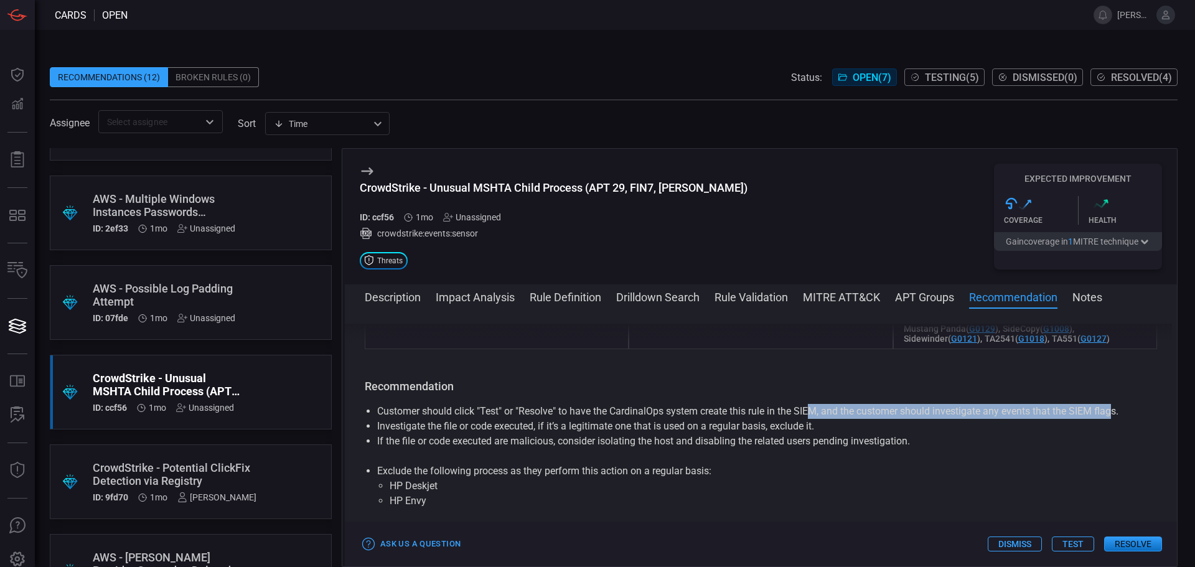
scroll to position [1090, 0]
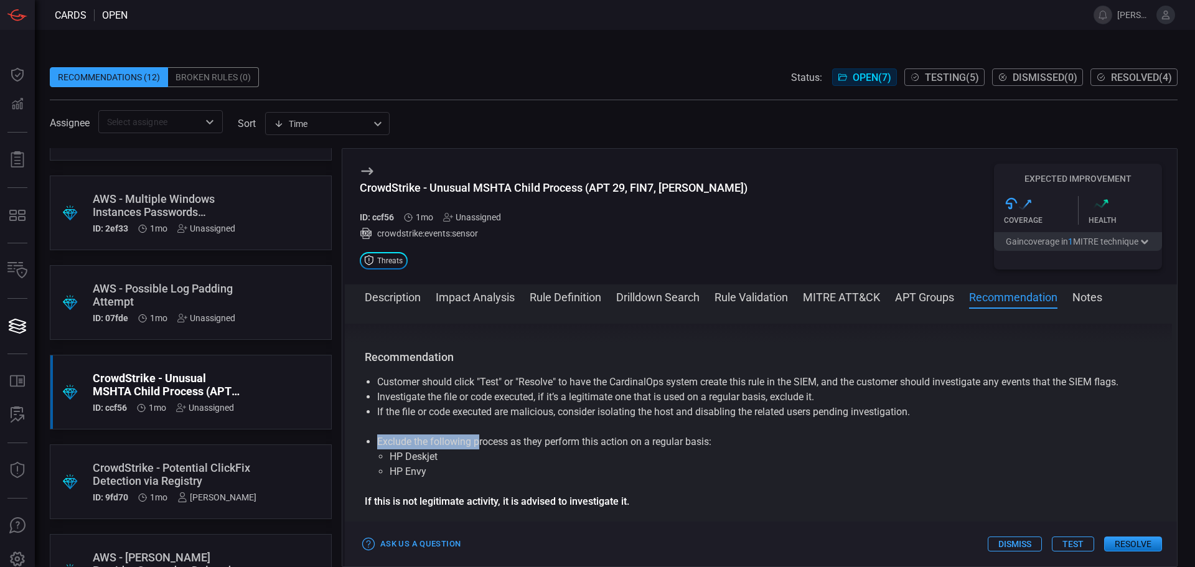
drag, startPoint x: 374, startPoint y: 451, endPoint x: 477, endPoint y: 449, distance: 103.4
click at [477, 449] on ul "Exclude the following process as they perform this action on a regular basis: H…" at bounding box center [761, 457] width 793 height 45
click at [421, 456] on li "HP Deskjet" at bounding box center [761, 456] width 743 height 15
drag, startPoint x: 744, startPoint y: 447, endPoint x: 766, endPoint y: 446, distance: 22.4
click at [756, 446] on li "Exclude the following process as they perform this action on a regular basis: H…" at bounding box center [761, 457] width 768 height 45
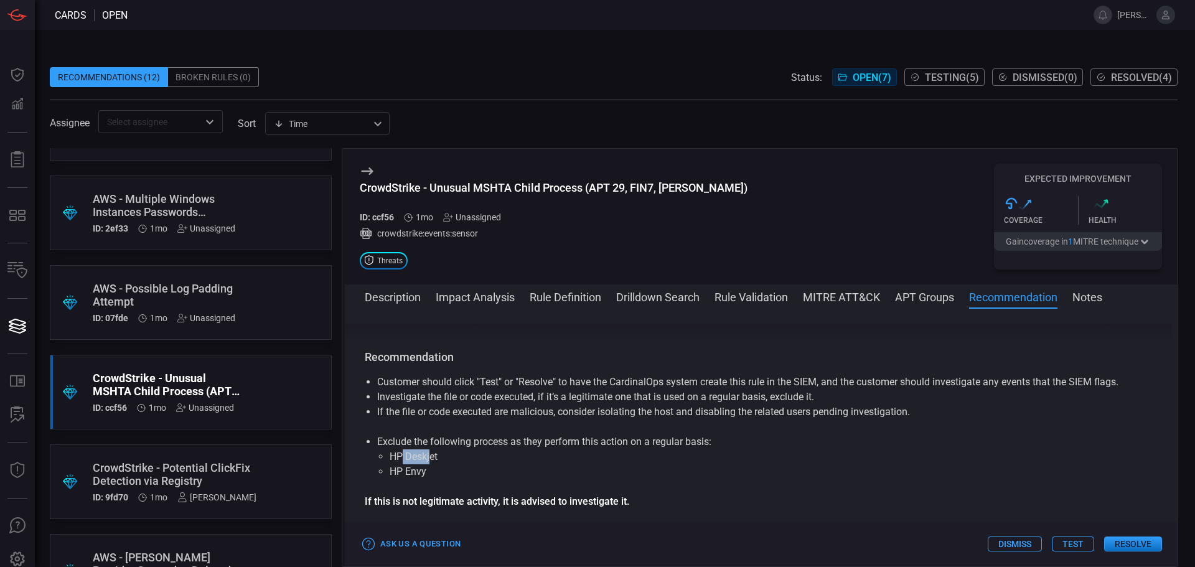
drag, startPoint x: 469, startPoint y: 460, endPoint x: 391, endPoint y: 477, distance: 80.2
click at [481, 460] on li "HP Deskjet" at bounding box center [761, 456] width 743 height 15
drag, startPoint x: 445, startPoint y: 477, endPoint x: 514, endPoint y: 477, distance: 69.7
click at [490, 477] on ul "HP Deskjet HP Envy" at bounding box center [761, 464] width 768 height 30
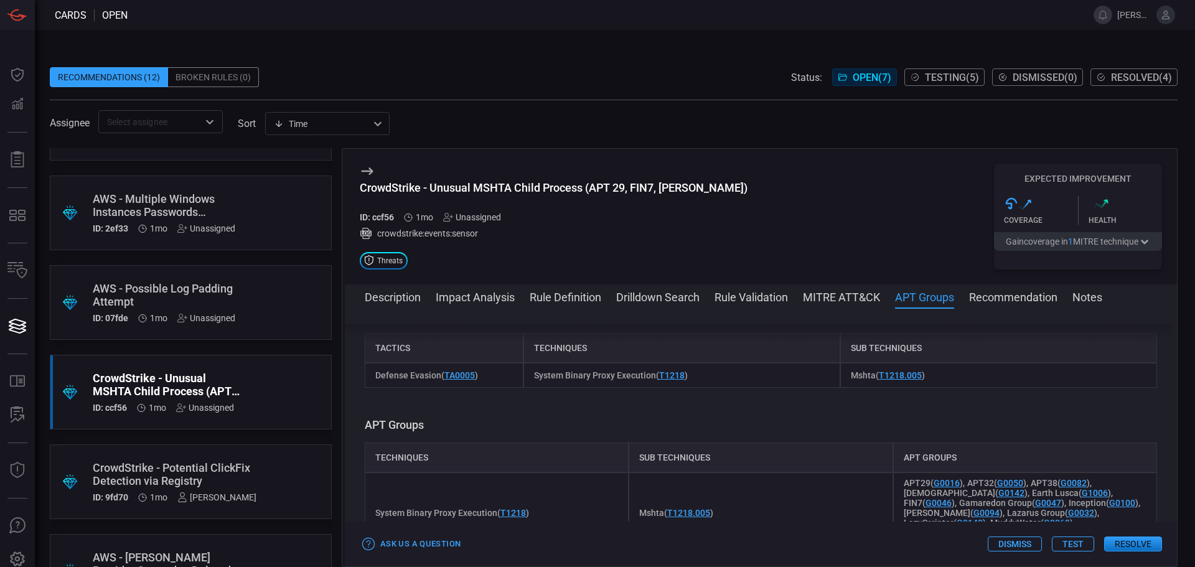
scroll to position [779, 0]
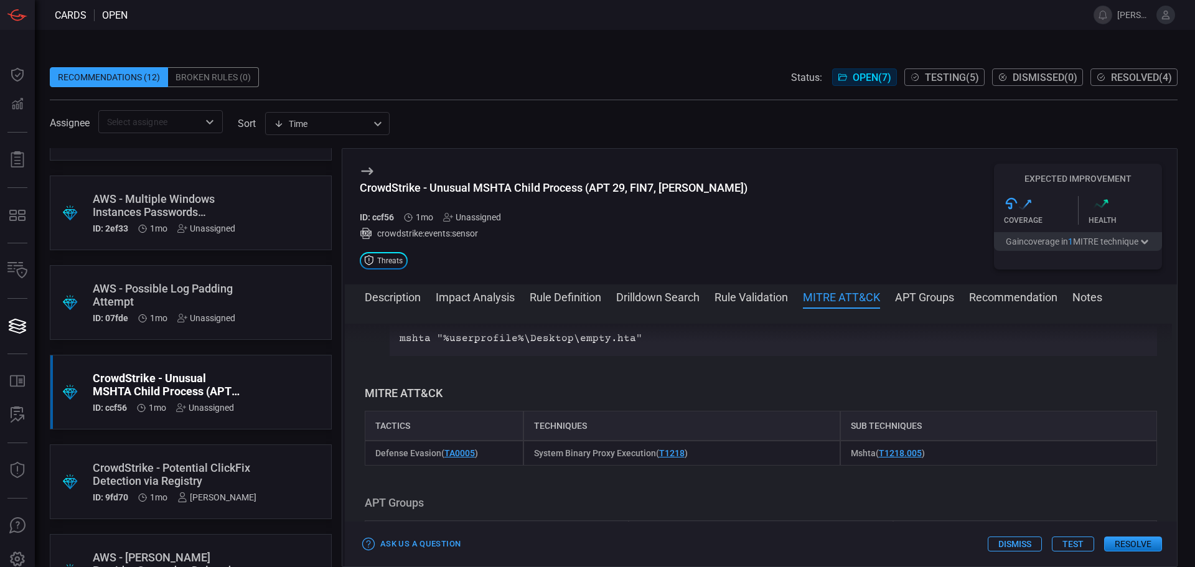
click at [953, 80] on span "Testing ( 5 )" at bounding box center [952, 78] width 54 height 12
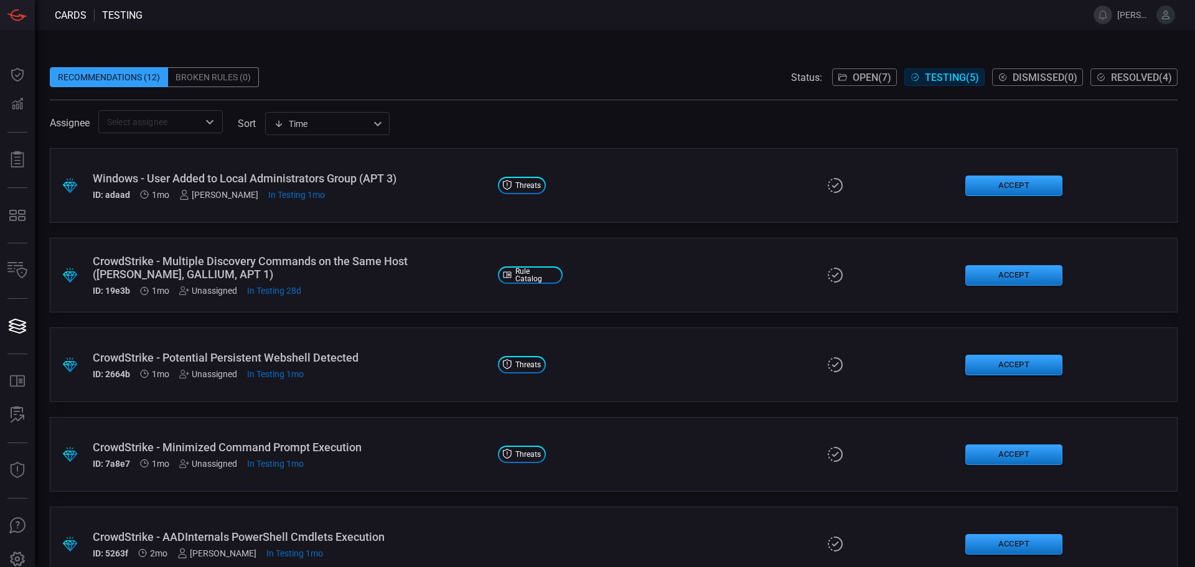
click at [1028, 76] on span "Dismissed ( 0 )" at bounding box center [1045, 78] width 65 height 12
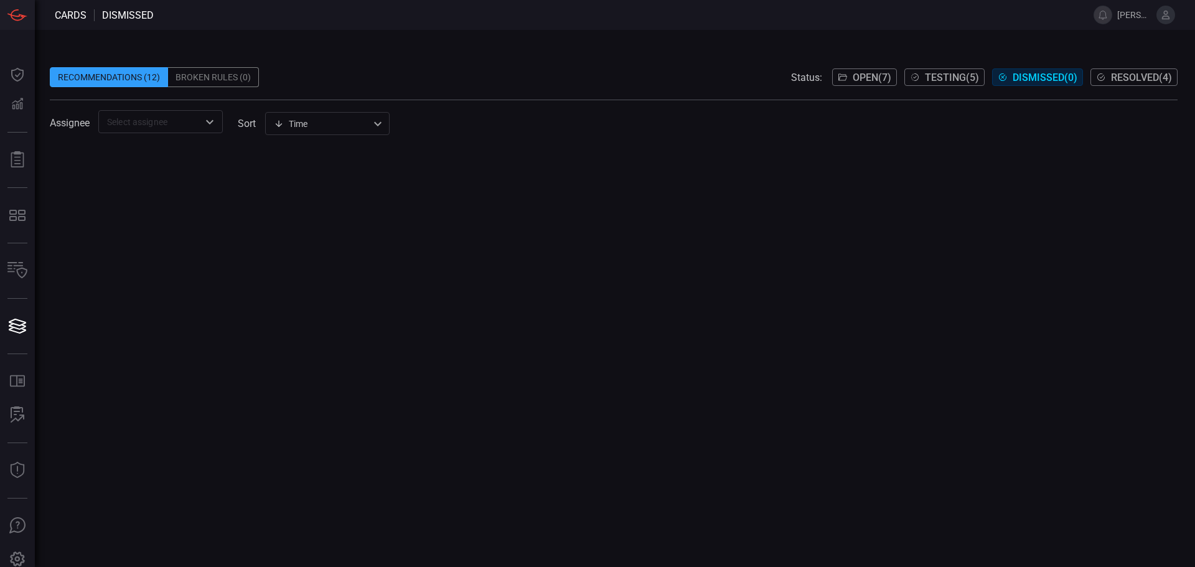
click at [1132, 77] on span "Resolved ( 4 )" at bounding box center [1141, 78] width 61 height 12
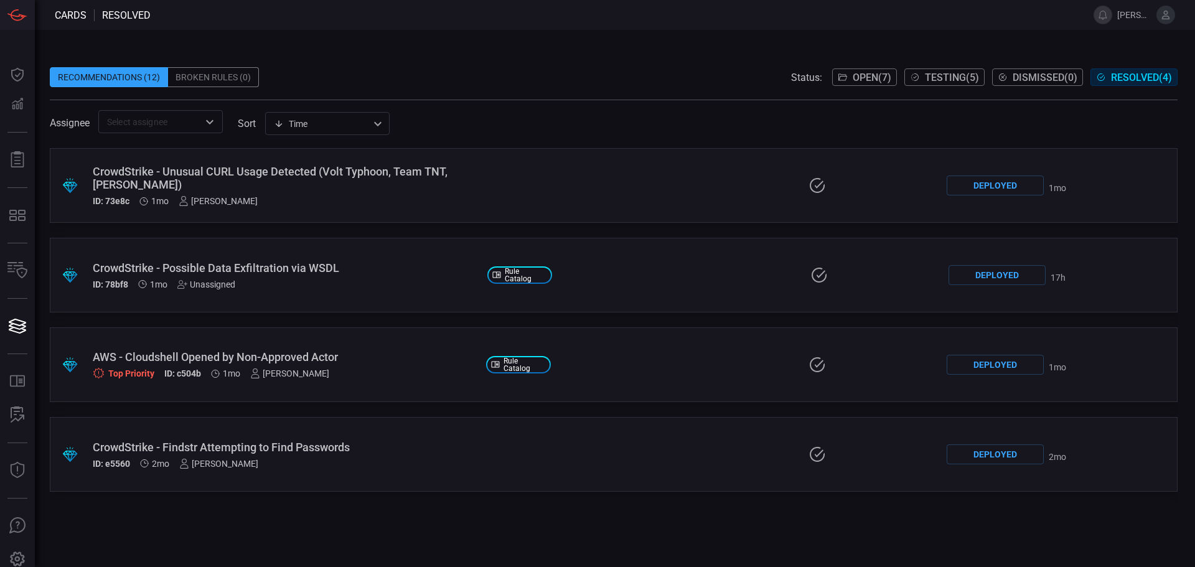
click at [401, 309] on div ".suggested_cards_icon{fill:url(#suggested_cards_icon);} CrowdStrike - Possible …" at bounding box center [614, 275] width 1128 height 75
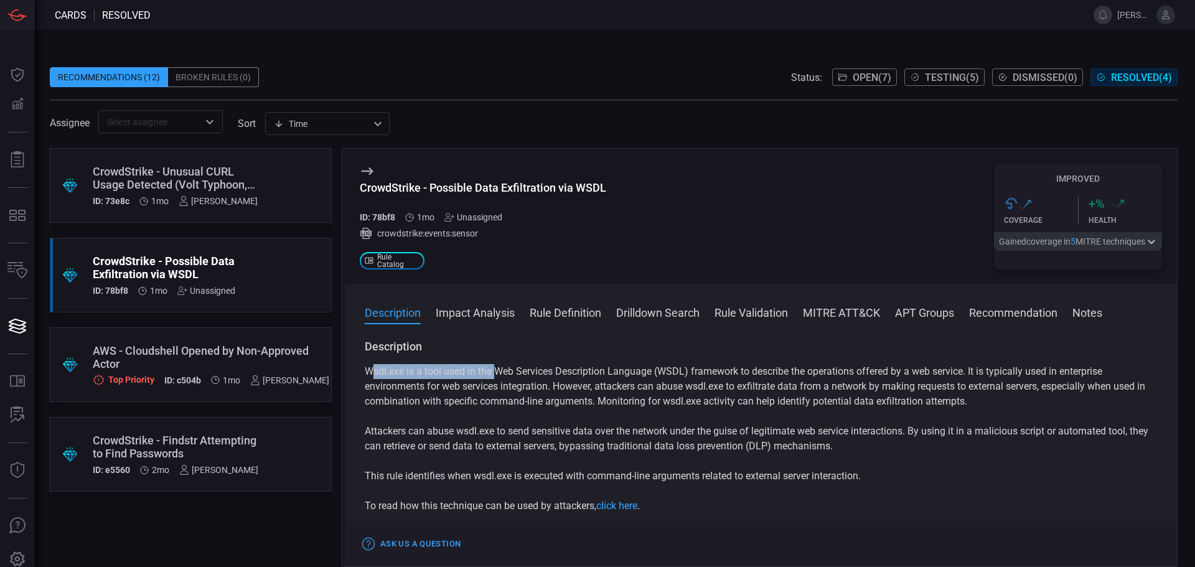
drag, startPoint x: 374, startPoint y: 375, endPoint x: 525, endPoint y: 372, distance: 151.3
click at [512, 372] on p "Wsdl.exe is a tool used in the Web Services Description Language (WSDL) framewo…" at bounding box center [761, 386] width 793 height 45
drag, startPoint x: 623, startPoint y: 369, endPoint x: 713, endPoint y: 369, distance: 90.3
click at [674, 369] on p "Wsdl.exe is a tool used in the Web Services Description Language (WSDL) framewo…" at bounding box center [761, 386] width 793 height 45
drag, startPoint x: 766, startPoint y: 366, endPoint x: 854, endPoint y: 368, distance: 87.8
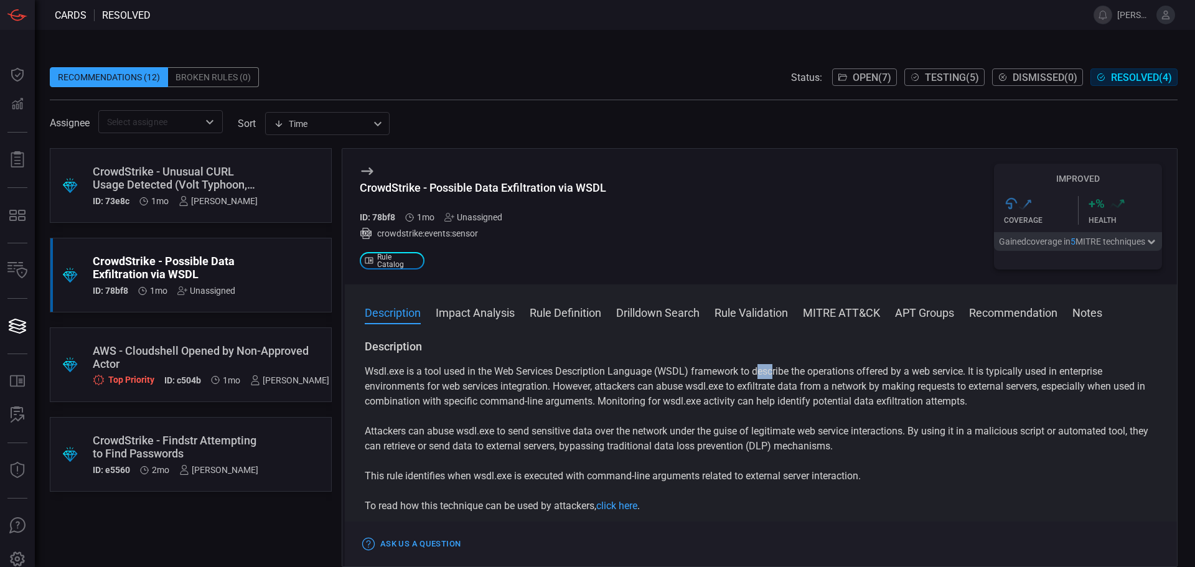
click at [784, 367] on p "Wsdl.exe is a tool used in the Web Services Description Language (WSDL) framewo…" at bounding box center [761, 386] width 793 height 45
drag, startPoint x: 756, startPoint y: 370, endPoint x: 716, endPoint y: 373, distance: 40.5
click at [756, 371] on p "Wsdl.exe is a tool used in the Web Services Description Language (WSDL) framewo…" at bounding box center [761, 386] width 793 height 45
drag, startPoint x: 491, startPoint y: 371, endPoint x: 724, endPoint y: 373, distance: 233.5
click at [724, 373] on p "Wsdl.exe is a tool used in the Web Services Description Language (WSDL) framewo…" at bounding box center [761, 386] width 793 height 45
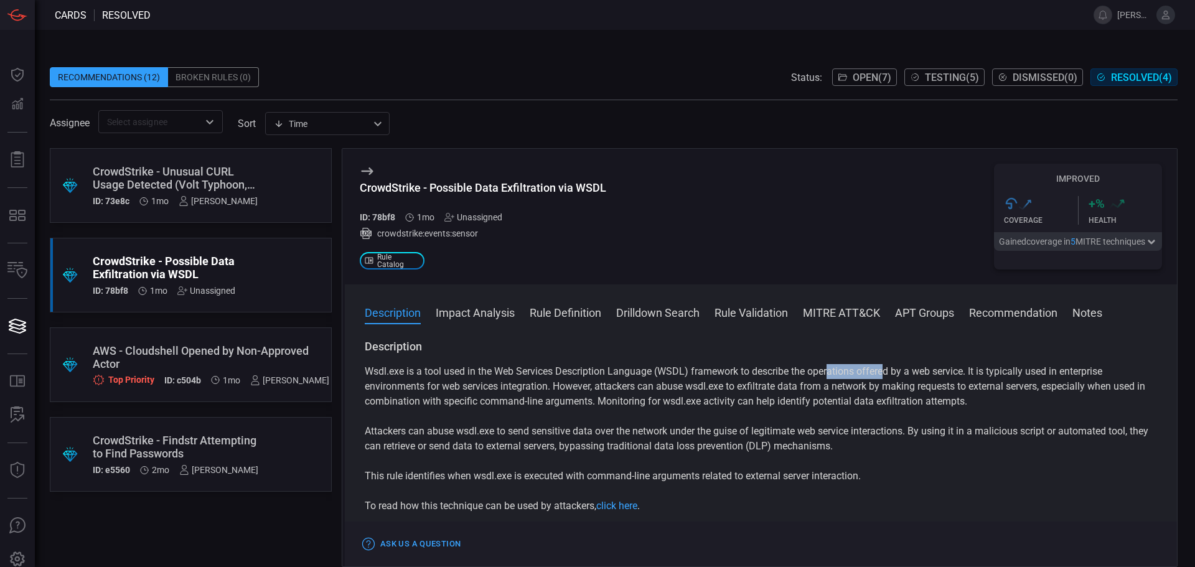
drag, startPoint x: 848, startPoint y: 374, endPoint x: 905, endPoint y: 374, distance: 57.3
click at [901, 374] on p "Wsdl.exe is a tool used in the Web Services Description Language (WSDL) framewo…" at bounding box center [761, 386] width 793 height 45
drag, startPoint x: 944, startPoint y: 374, endPoint x: 990, endPoint y: 373, distance: 45.5
click at [989, 373] on p "Wsdl.exe is a tool used in the Web Services Description Language (WSDL) framewo…" at bounding box center [761, 386] width 793 height 45
drag, startPoint x: 1043, startPoint y: 374, endPoint x: 1113, endPoint y: 374, distance: 70.4
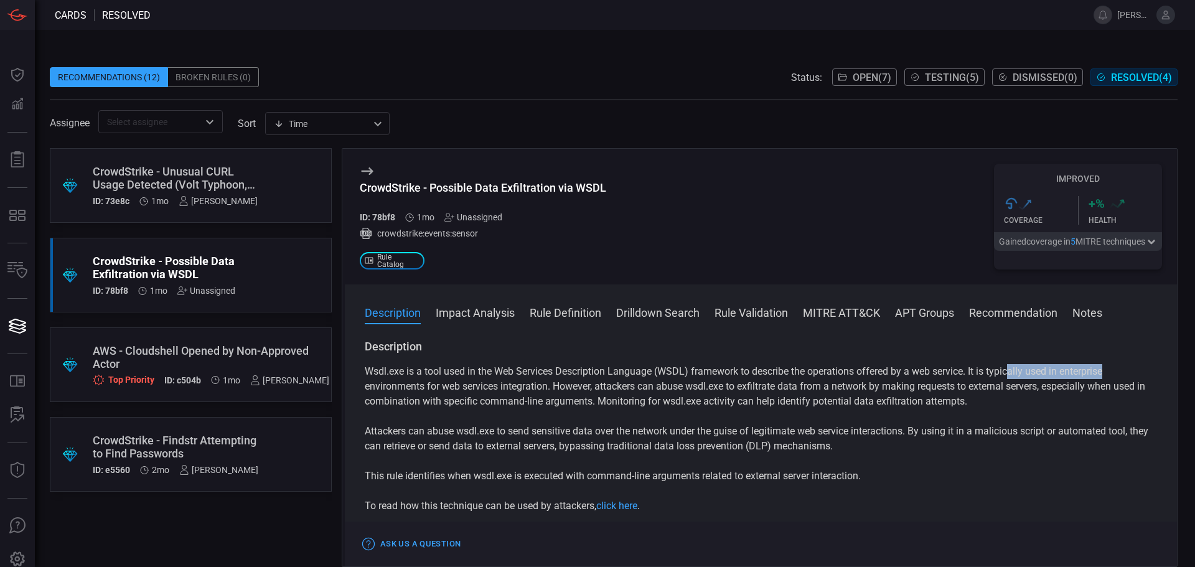
click at [1113, 374] on p "Wsdl.exe is a tool used in the Web Services Description Language (WSDL) framewo…" at bounding box center [761, 386] width 793 height 45
drag, startPoint x: 400, startPoint y: 389, endPoint x: 499, endPoint y: 392, distance: 98.4
click at [459, 390] on p "Wsdl.exe is a tool used in the Web Services Description Language (WSDL) framewo…" at bounding box center [761, 386] width 793 height 45
drag, startPoint x: 501, startPoint y: 388, endPoint x: 552, endPoint y: 388, distance: 51.1
click at [552, 388] on p "Wsdl.exe is a tool used in the Web Services Description Language (WSDL) framewo…" at bounding box center [761, 386] width 793 height 45
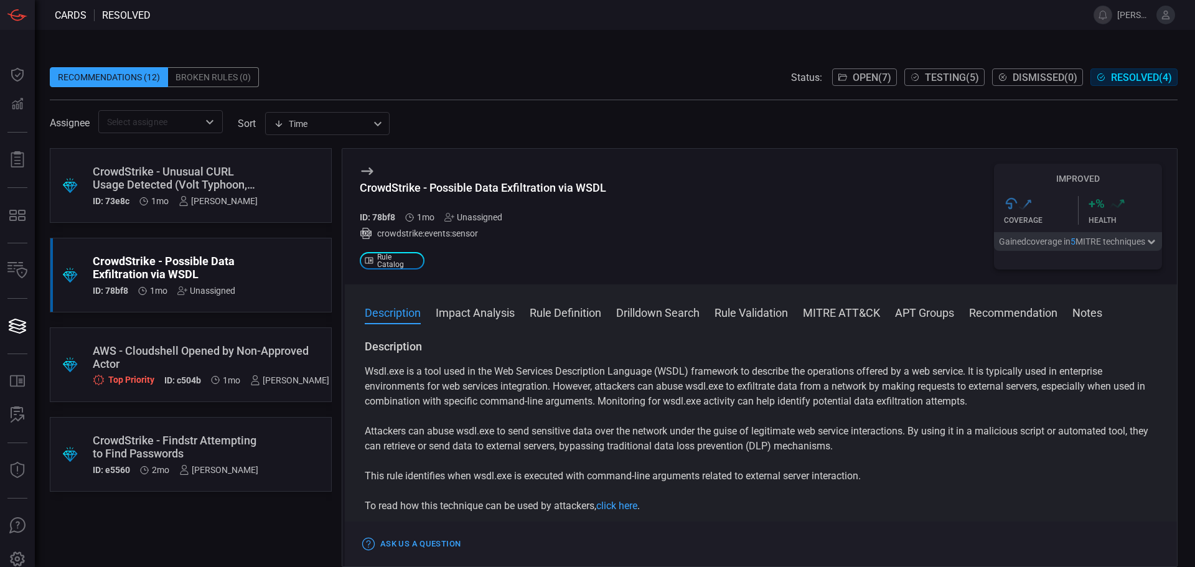
drag, startPoint x: 566, startPoint y: 388, endPoint x: 631, endPoint y: 390, distance: 64.8
click at [576, 388] on p "Wsdl.exe is a tool used in the Web Services Description Language (WSDL) framewo…" at bounding box center [761, 386] width 793 height 45
drag, startPoint x: 629, startPoint y: 391, endPoint x: 701, endPoint y: 390, distance: 71.6
click at [698, 390] on p "Wsdl.exe is a tool used in the Web Services Description Language (WSDL) framewo…" at bounding box center [761, 386] width 793 height 45
click at [771, 388] on p "Wsdl.exe is a tool used in the Web Services Description Language (WSDL) framewo…" at bounding box center [761, 386] width 793 height 45
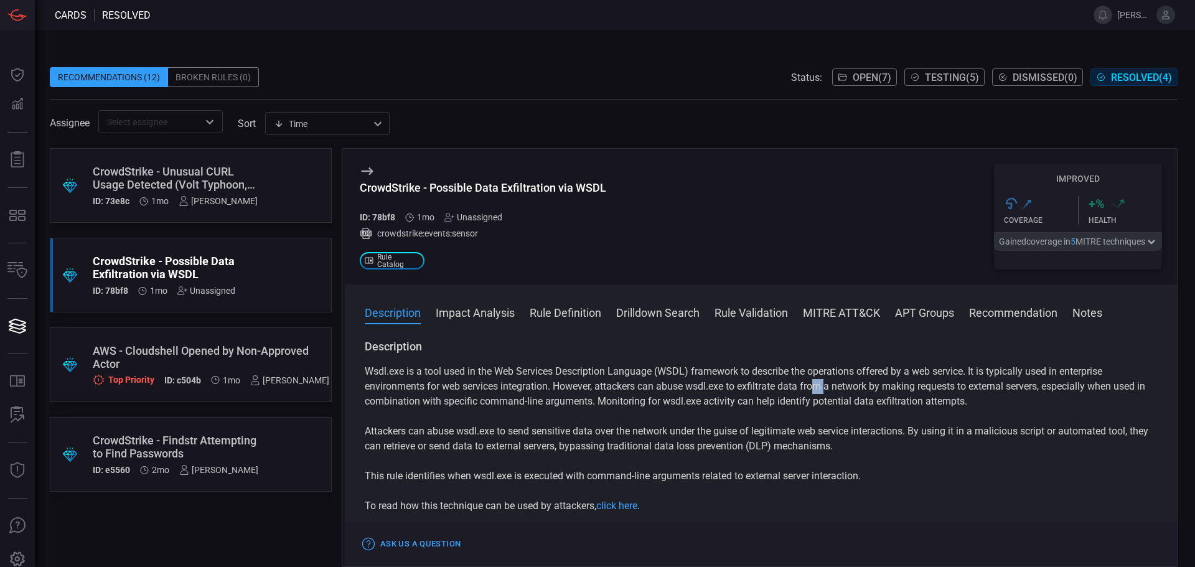
drag, startPoint x: 824, startPoint y: 386, endPoint x: 887, endPoint y: 386, distance: 62.9
click at [850, 386] on p "Wsdl.exe is a tool used in the Web Services Description Language (WSDL) framewo…" at bounding box center [761, 386] width 793 height 45
click at [915, 386] on p "Wsdl.exe is a tool used in the Web Services Description Language (WSDL) framewo…" at bounding box center [761, 386] width 793 height 45
click at [1029, 387] on p "Wsdl.exe is a tool used in the Web Services Description Language (WSDL) framewo…" at bounding box center [761, 386] width 793 height 45
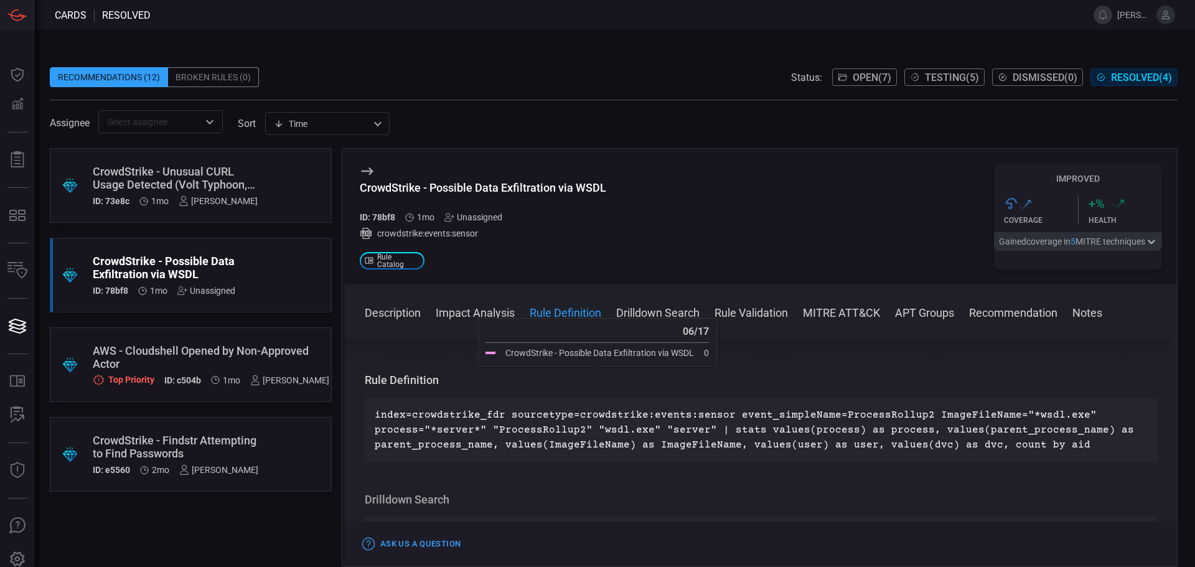
scroll to position [436, 0]
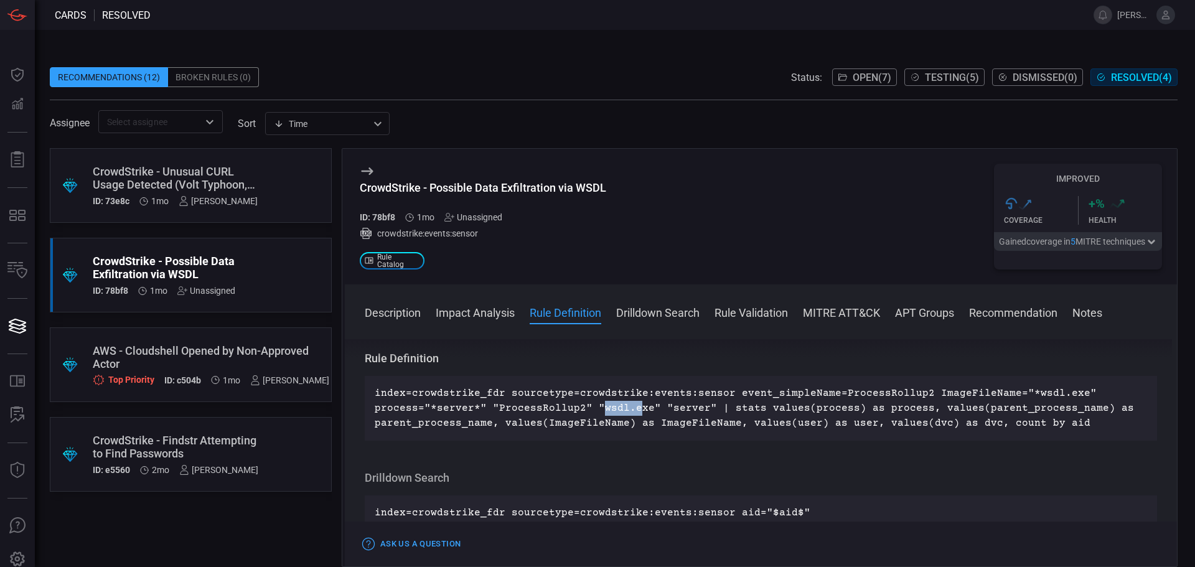
drag, startPoint x: 597, startPoint y: 410, endPoint x: 638, endPoint y: 410, distance: 40.5
click at [637, 410] on p "index=crowdstrike_fdr sourcetype=crowdstrike:events:sensor event_simpleName=Pro…" at bounding box center [761, 408] width 773 height 45
drag, startPoint x: 764, startPoint y: 407, endPoint x: 866, endPoint y: 404, distance: 102.1
click at [798, 407] on p "index=crowdstrike_fdr sourcetype=crowdstrike:events:sensor event_simpleName=Pro…" at bounding box center [761, 408] width 773 height 45
drag, startPoint x: 1004, startPoint y: 396, endPoint x: 1081, endPoint y: 396, distance: 77.2
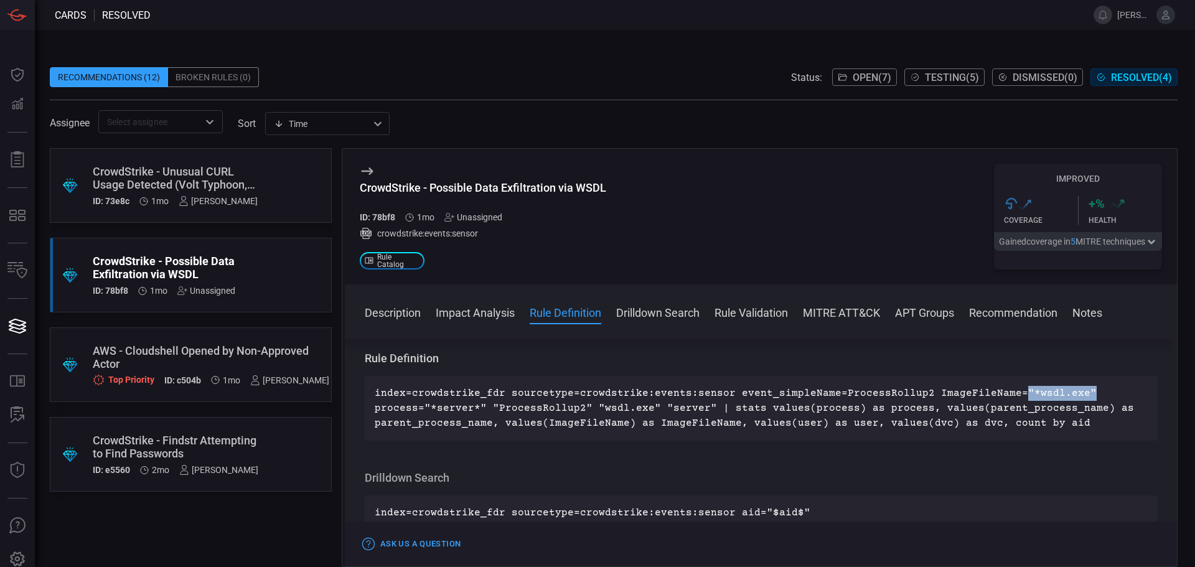
click at [1081, 396] on p "index=crowdstrike_fdr sourcetype=crowdstrike:events:sensor event_simpleName=Pro…" at bounding box center [761, 408] width 773 height 45
drag, startPoint x: 451, startPoint y: 407, endPoint x: 477, endPoint y: 407, distance: 26.1
click at [477, 407] on p "index=crowdstrike_fdr sourcetype=crowdstrike:events:sensor event_simpleName=Pro…" at bounding box center [761, 408] width 773 height 45
click at [480, 407] on p "index=crowdstrike_fdr sourcetype=crowdstrike:events:sensor event_simpleName=Pro…" at bounding box center [761, 408] width 773 height 45
click at [408, 412] on p "index=crowdstrike_fdr sourcetype=crowdstrike:events:sensor event_simpleName=Pro…" at bounding box center [761, 408] width 773 height 45
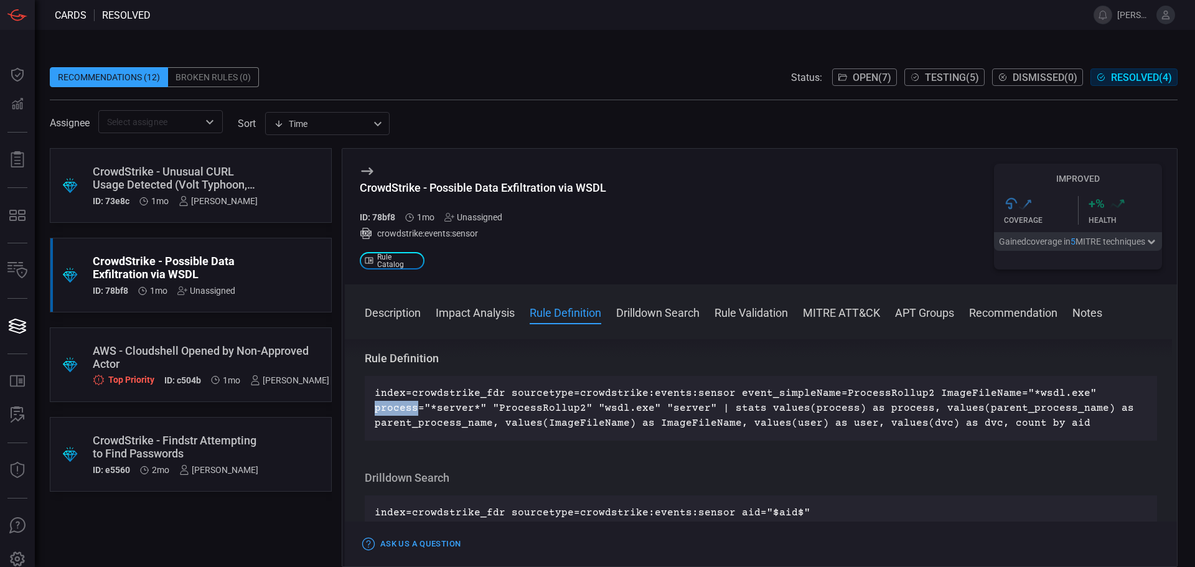
click at [408, 412] on p "index=crowdstrike_fdr sourcetype=crowdstrike:events:sensor event_simpleName=Pro…" at bounding box center [761, 408] width 773 height 45
click at [461, 411] on p "index=crowdstrike_fdr sourcetype=crowdstrike:events:sensor event_simpleName=Pro…" at bounding box center [761, 408] width 773 height 45
drag, startPoint x: 494, startPoint y: 410, endPoint x: 553, endPoint y: 409, distance: 59.8
click at [553, 409] on p "index=crowdstrike_fdr sourcetype=crowdstrike:events:sensor event_simpleName=Pro…" at bounding box center [761, 408] width 773 height 45
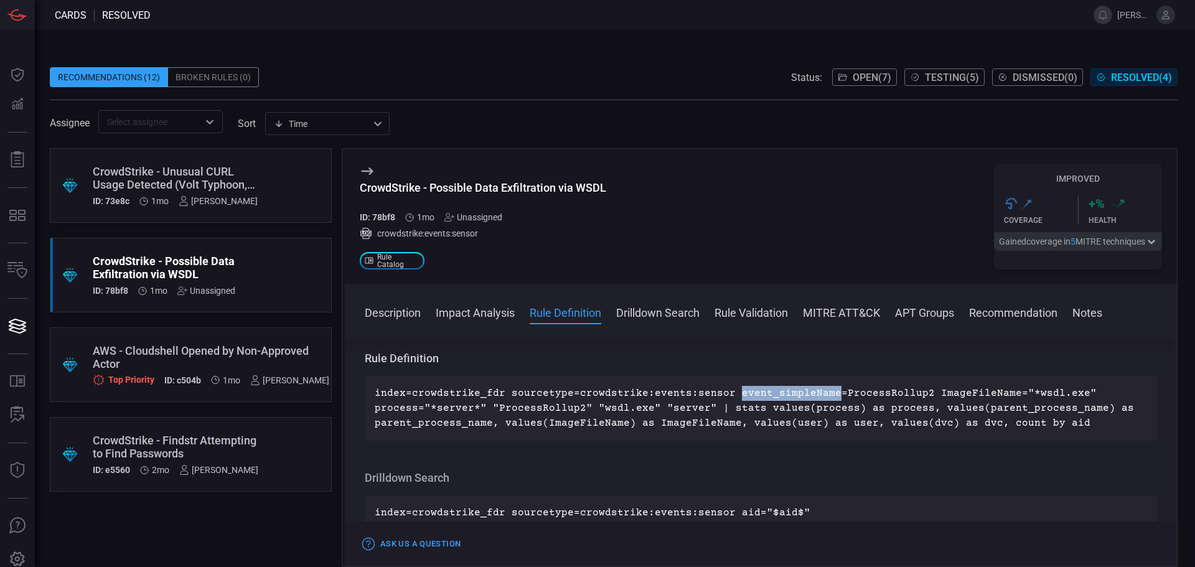
drag, startPoint x: 727, startPoint y: 395, endPoint x: 825, endPoint y: 392, distance: 97.8
click at [825, 392] on p "index=crowdstrike_fdr sourcetype=crowdstrike:events:sensor event_simpleName=Pro…" at bounding box center [761, 408] width 773 height 45
drag, startPoint x: 830, startPoint y: 393, endPoint x: 913, endPoint y: 393, distance: 82.8
click at [913, 393] on p "index=crowdstrike_fdr sourcetype=crowdstrike:events:sensor event_simpleName=Pro…" at bounding box center [761, 408] width 773 height 45
click at [919, 393] on p "index=crowdstrike_fdr sourcetype=crowdstrike:events:sensor event_simpleName=Pro…" at bounding box center [761, 408] width 773 height 45
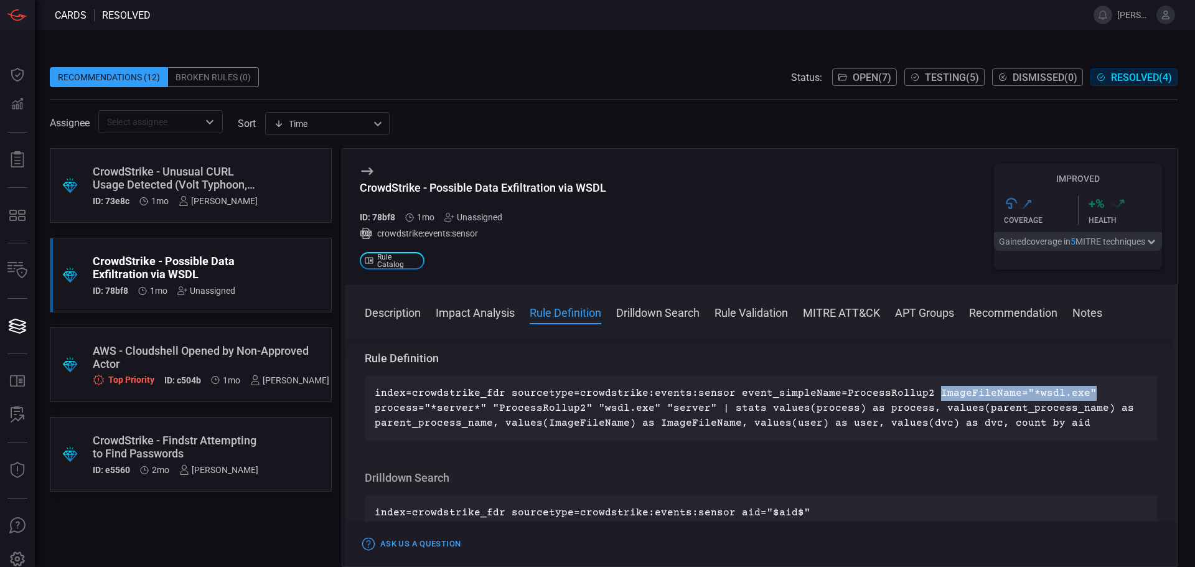
drag, startPoint x: 917, startPoint y: 395, endPoint x: 1066, endPoint y: 393, distance: 149.4
click at [1066, 393] on p "index=crowdstrike_fdr sourcetype=crowdstrike:events:sensor event_simpleName=Pro…" at bounding box center [761, 408] width 773 height 45
drag, startPoint x: 375, startPoint y: 408, endPoint x: 480, endPoint y: 408, distance: 105.2
click at [480, 408] on p "index=crowdstrike_fdr sourcetype=crowdstrike:events:sensor event_simpleName=Pro…" at bounding box center [761, 408] width 773 height 45
drag, startPoint x: 487, startPoint y: 408, endPoint x: 700, endPoint y: 407, distance: 213.6
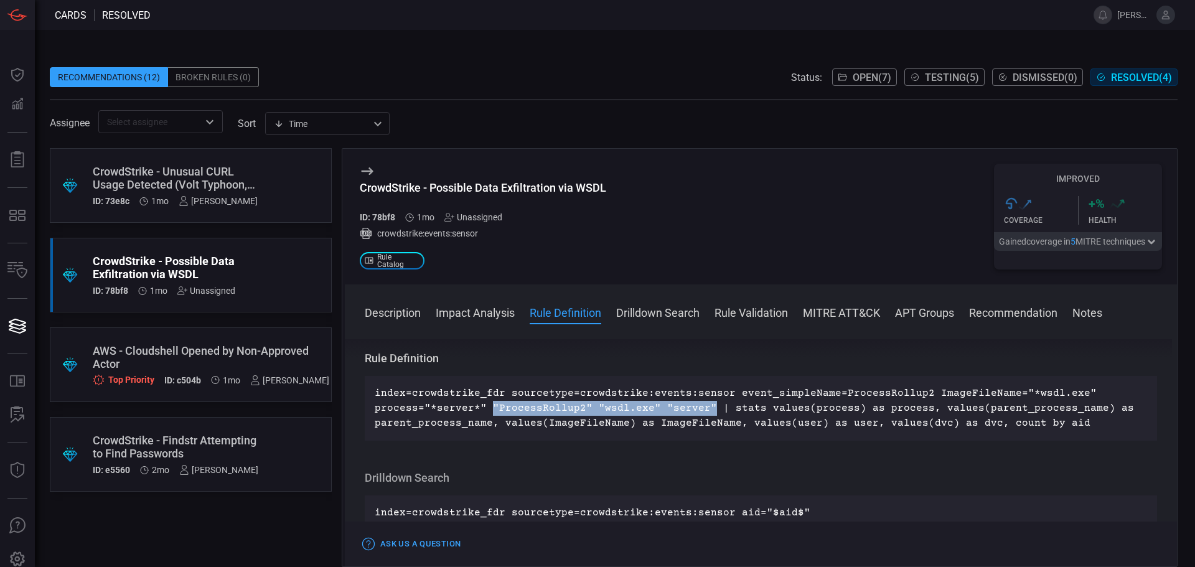
click at [700, 407] on p "index=crowdstrike_fdr sourcetype=crowdstrike:events:sensor event_simpleName=Pro…" at bounding box center [761, 408] width 773 height 45
click at [722, 407] on p "index=crowdstrike_fdr sourcetype=crowdstrike:events:sensor event_simpleName=Pro…" at bounding box center [761, 408] width 773 height 45
drag, startPoint x: 712, startPoint y: 409, endPoint x: 730, endPoint y: 408, distance: 17.4
click at [730, 408] on p "index=crowdstrike_fdr sourcetype=crowdstrike:events:sensor event_simpleName=Pro…" at bounding box center [761, 408] width 773 height 45
drag, startPoint x: 778, startPoint y: 408, endPoint x: 857, endPoint y: 406, distance: 79.7
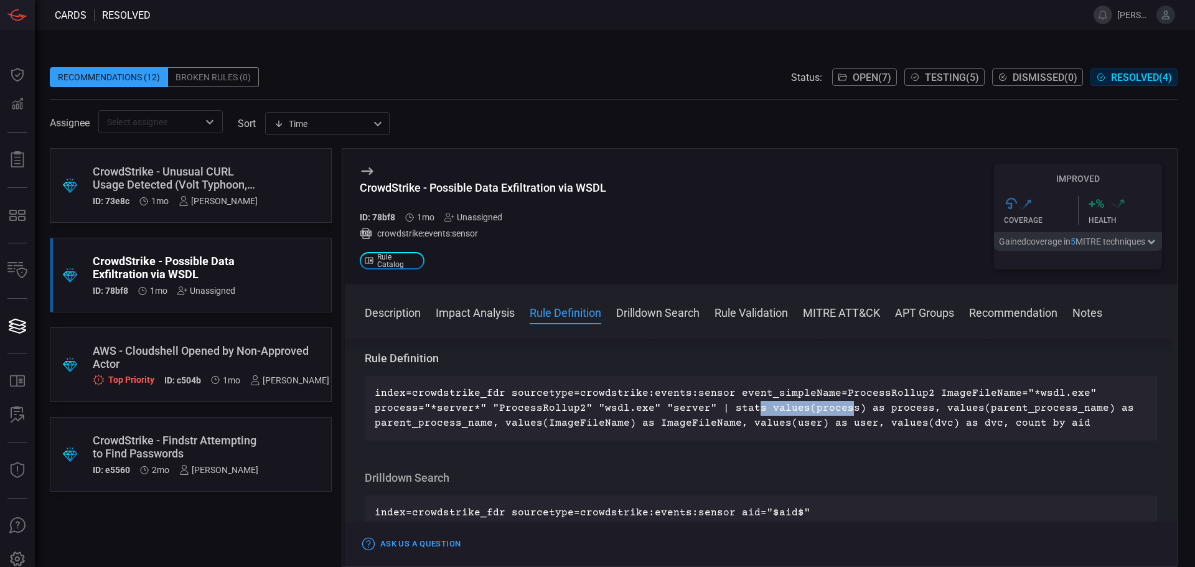
click at [835, 406] on p "index=crowdstrike_fdr sourcetype=crowdstrike:events:sensor event_simpleName=Pro…" at bounding box center [761, 408] width 773 height 45
drag, startPoint x: 905, startPoint y: 407, endPoint x: 954, endPoint y: 408, distance: 48.6
click at [953, 408] on p "index=crowdstrike_fdr sourcetype=crowdstrike:events:sensor event_simpleName=Pro…" at bounding box center [761, 408] width 773 height 45
drag, startPoint x: 1016, startPoint y: 408, endPoint x: 1071, endPoint y: 407, distance: 55.4
click at [1058, 407] on p "index=crowdstrike_fdr sourcetype=crowdstrike:events:sensor event_simpleName=Pro…" at bounding box center [761, 408] width 773 height 45
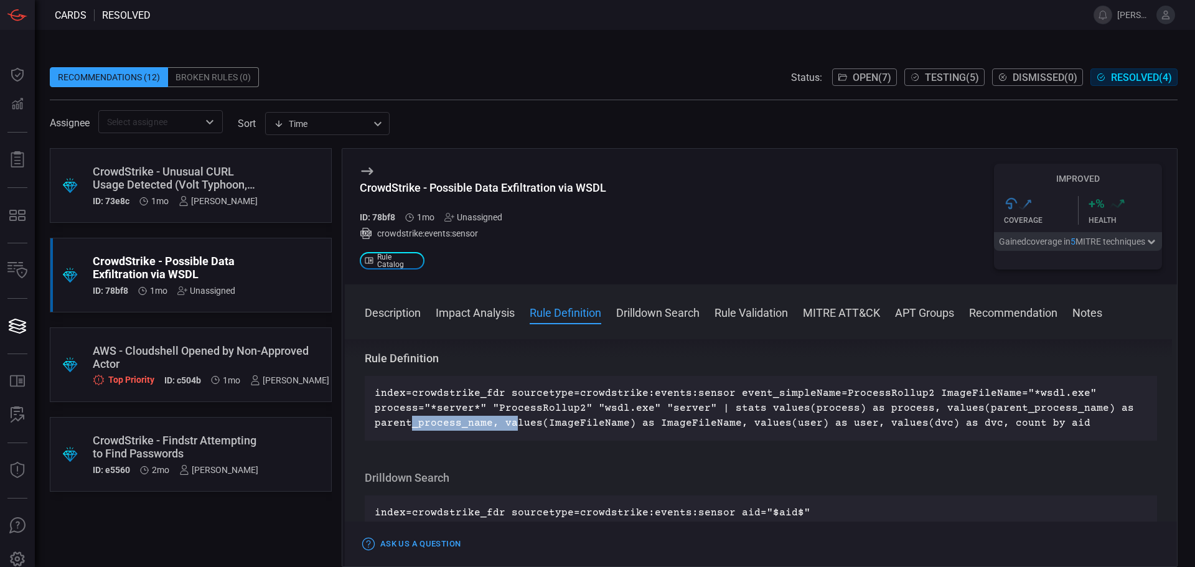
drag, startPoint x: 438, startPoint y: 425, endPoint x: 580, endPoint y: 425, distance: 142.6
click at [556, 425] on p "index=crowdstrike_fdr sourcetype=crowdstrike:events:sensor event_simpleName=Pro…" at bounding box center [761, 408] width 773 height 45
drag, startPoint x: 620, startPoint y: 425, endPoint x: 687, endPoint y: 424, distance: 66.6
click at [659, 424] on p "index=crowdstrike_fdr sourcetype=crowdstrike:events:sensor event_simpleName=Pro…" at bounding box center [761, 408] width 773 height 45
drag, startPoint x: 729, startPoint y: 424, endPoint x: 759, endPoint y: 425, distance: 29.9
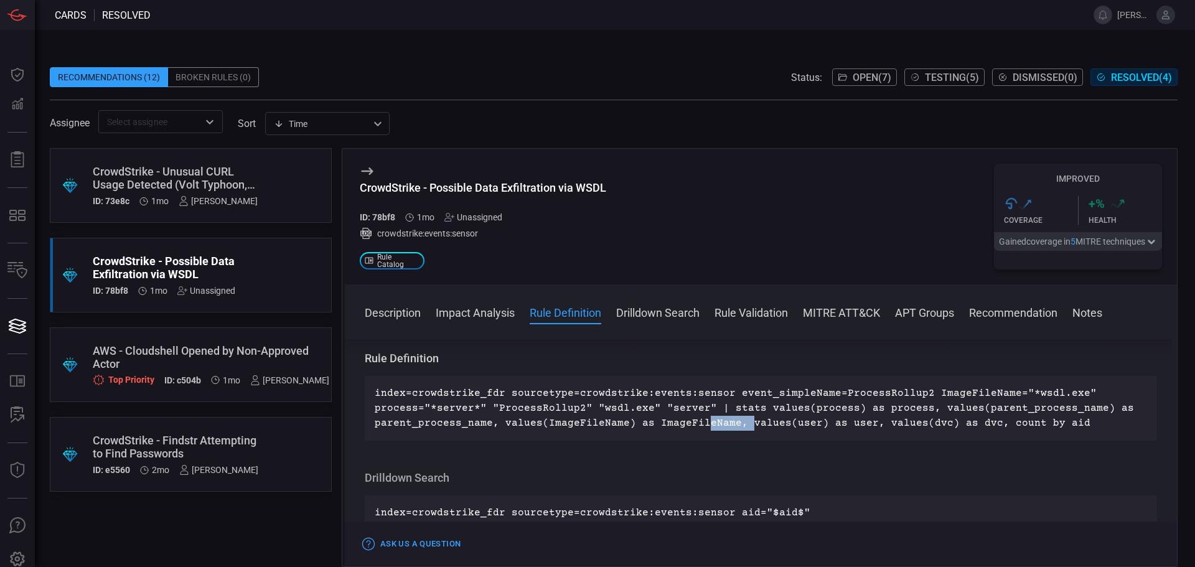
click at [741, 424] on p "index=crowdstrike_fdr sourcetype=crowdstrike:events:sensor event_simpleName=Pro…" at bounding box center [761, 408] width 773 height 45
click at [822, 425] on p "index=crowdstrike_fdr sourcetype=crowdstrike:events:sensor event_simpleName=Pro…" at bounding box center [761, 408] width 773 height 45
drag
click at [907, 426] on p "index=crowdstrike_fdr sourcetype=crowdstrike:events:sensor event_simpleName=Pro…" at bounding box center [761, 408] width 773 height 45
click at [1057, 429] on p "index=crowdstrike_fdr sourcetype=crowdstrike:events:sensor event_simpleName=Pro…" at bounding box center [761, 408] width 773 height 45
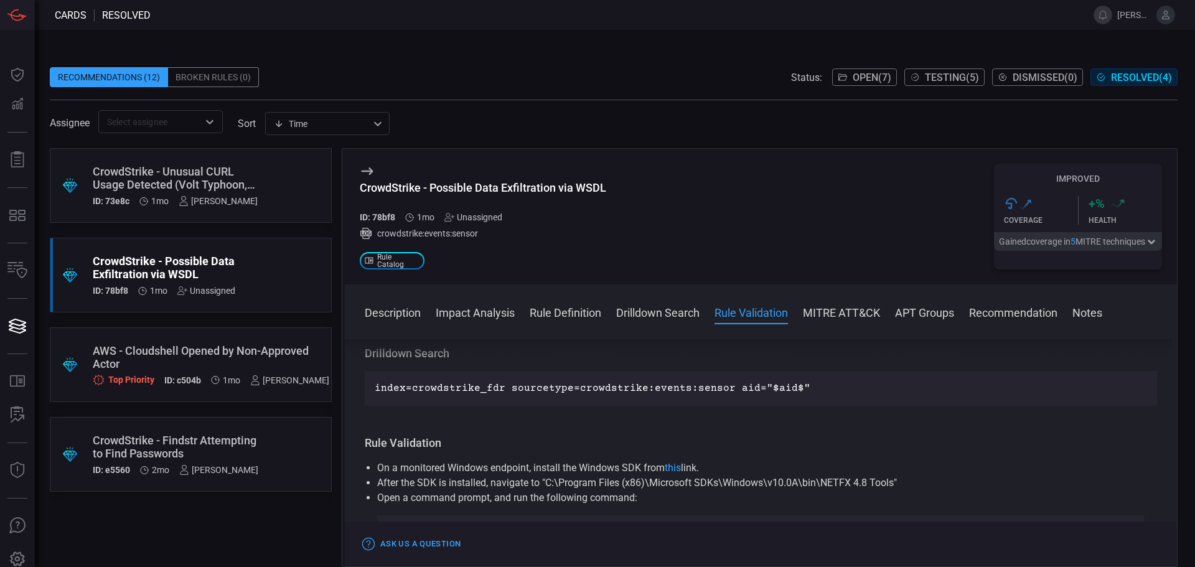
scroll to position [623, 0]
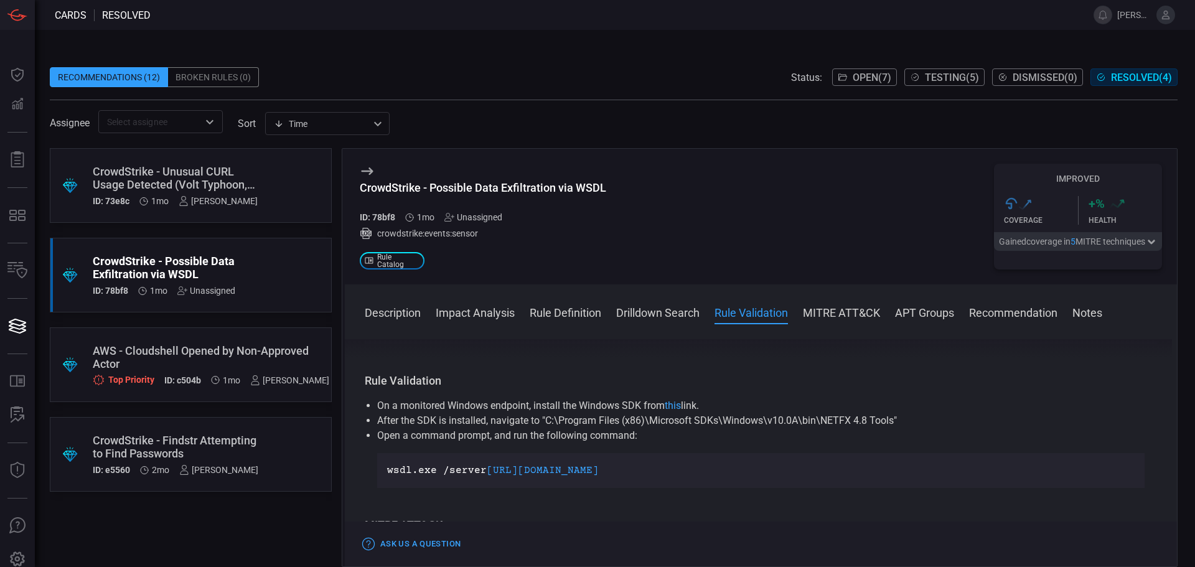
click at [737, 407] on li "On a monitored Windows endpoint, install the Windows SDK from this link." at bounding box center [761, 405] width 768 height 15
click at [749, 404] on li "On a monitored Windows endpoint, install the Windows SDK from this link." at bounding box center [761, 405] width 768 height 15
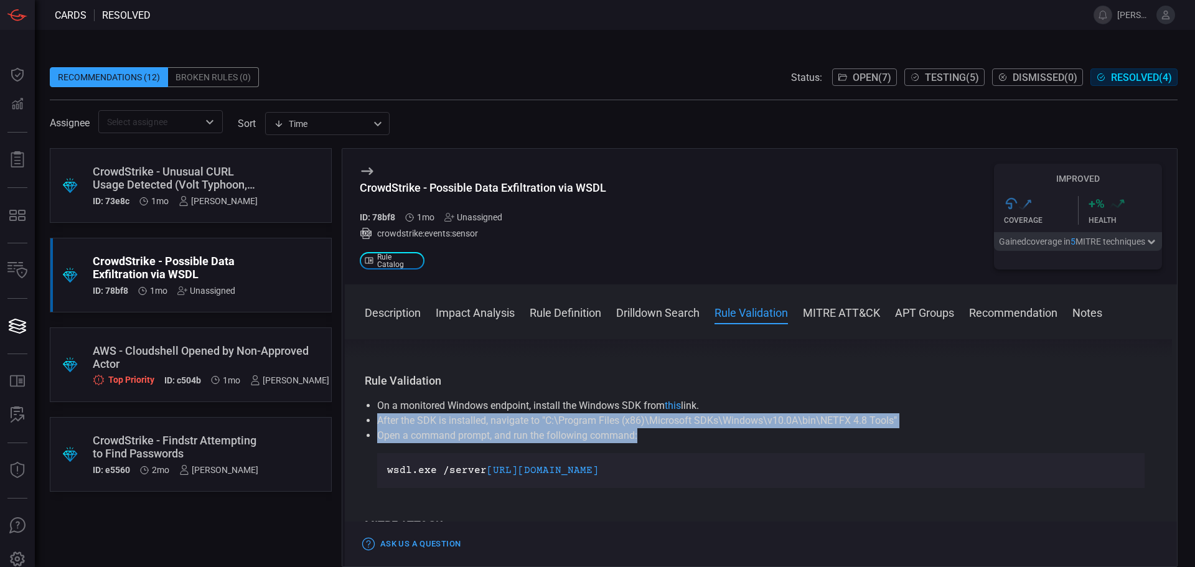
click at [934, 429] on ul "On a monitored Windows endpoint, install the Windows SDK from this link. After …" at bounding box center [761, 443] width 793 height 90
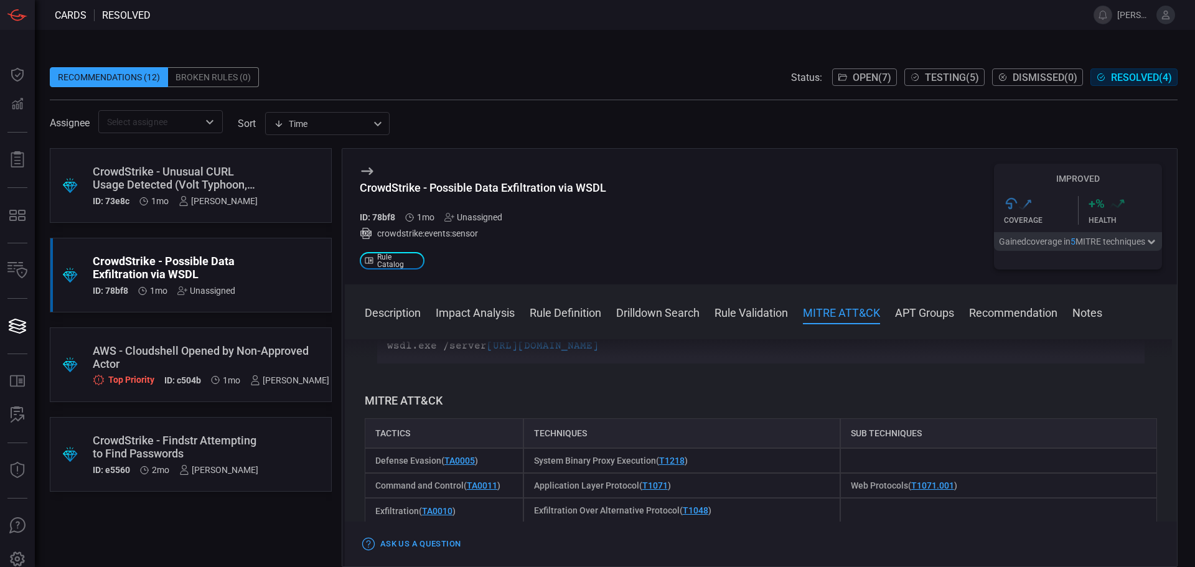
scroll to position [685, 0]
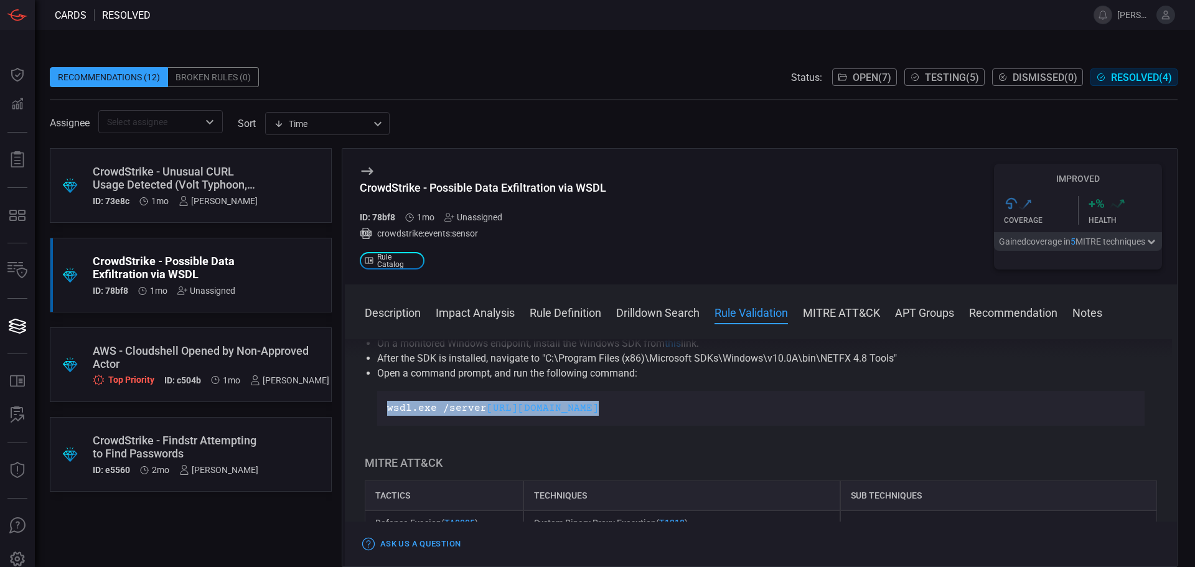
click at [621, 397] on div "wsdl.exe /server [URL][DOMAIN_NAME]" at bounding box center [761, 408] width 768 height 35
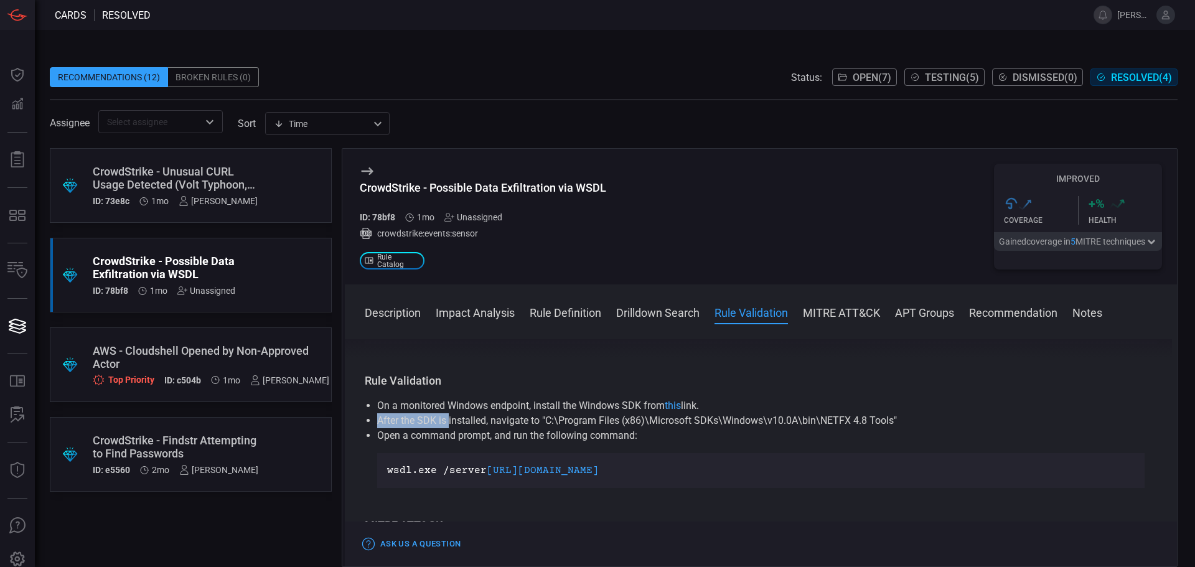
click at [449, 418] on ul "On a monitored Windows endpoint, install the Windows SDK from this link. After …" at bounding box center [761, 443] width 793 height 90
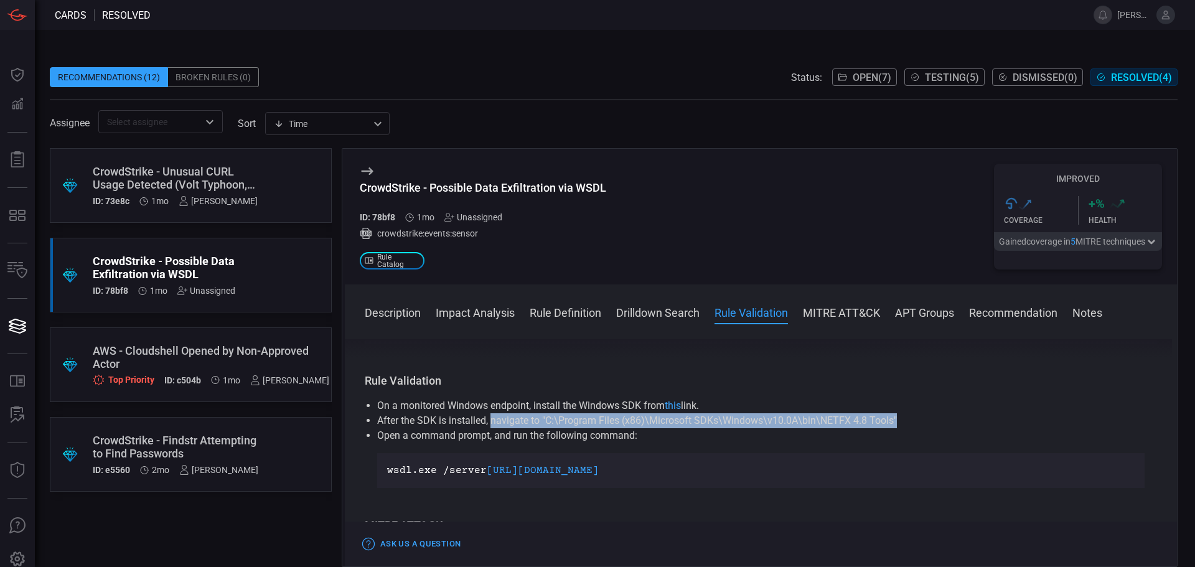
click at [932, 415] on li "After the SDK is installed, navigate to "C:\Program Files (x86)\Microsoft SDKs\…" at bounding box center [761, 420] width 768 height 15
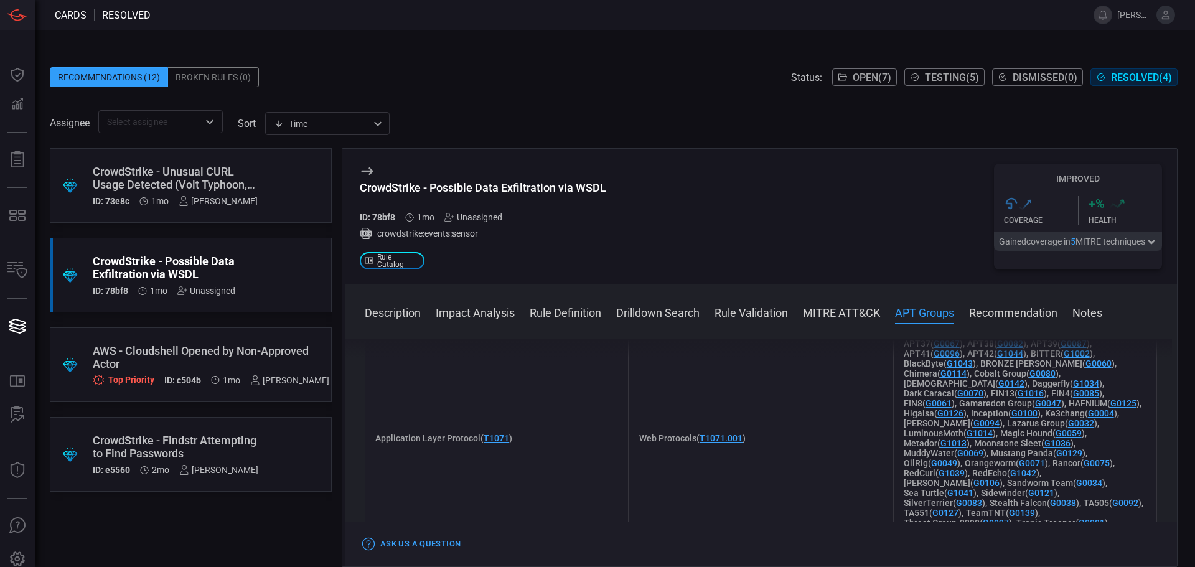
scroll to position [1121, 0]
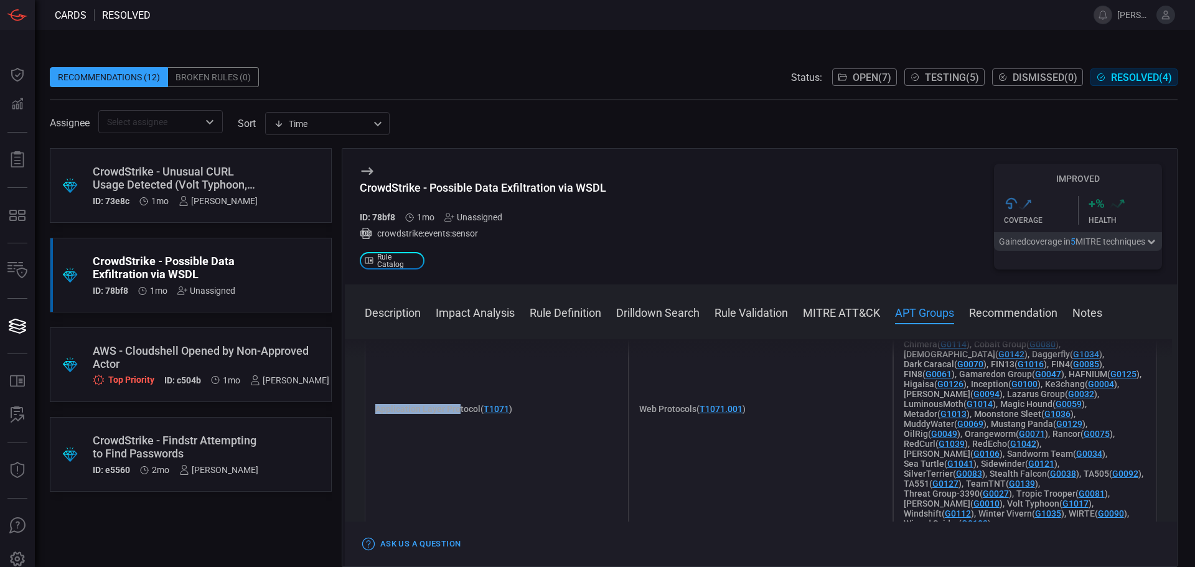
drag, startPoint x: 445, startPoint y: 410, endPoint x: 469, endPoint y: 410, distance: 24.3
click at [458, 410] on span "Application Layer Protocol ( T1071 )" at bounding box center [443, 409] width 137 height 10
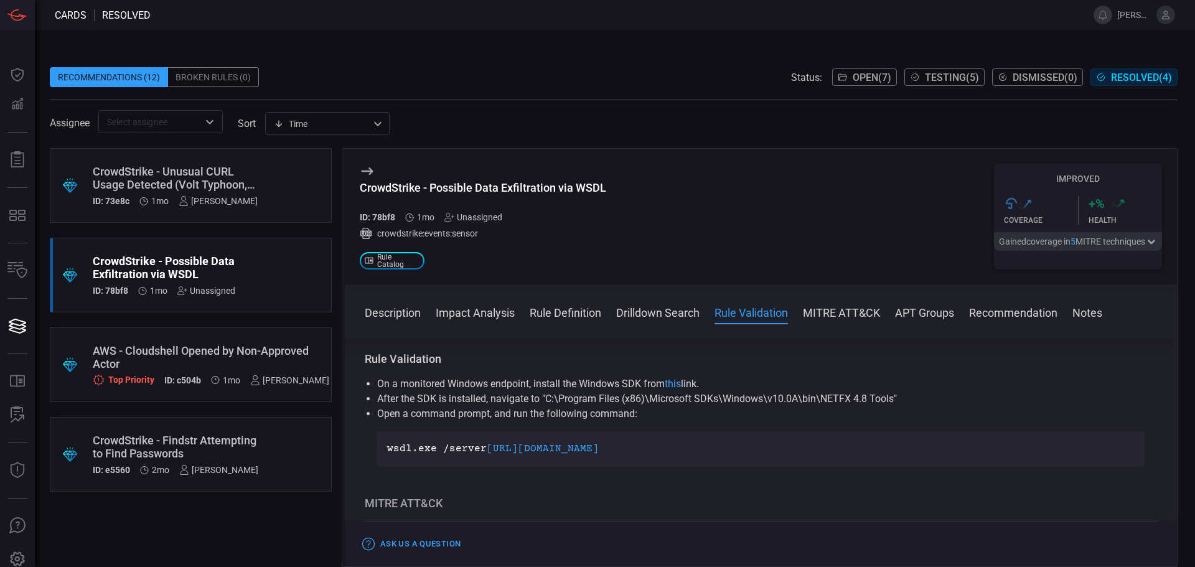
scroll to position [623, 0]
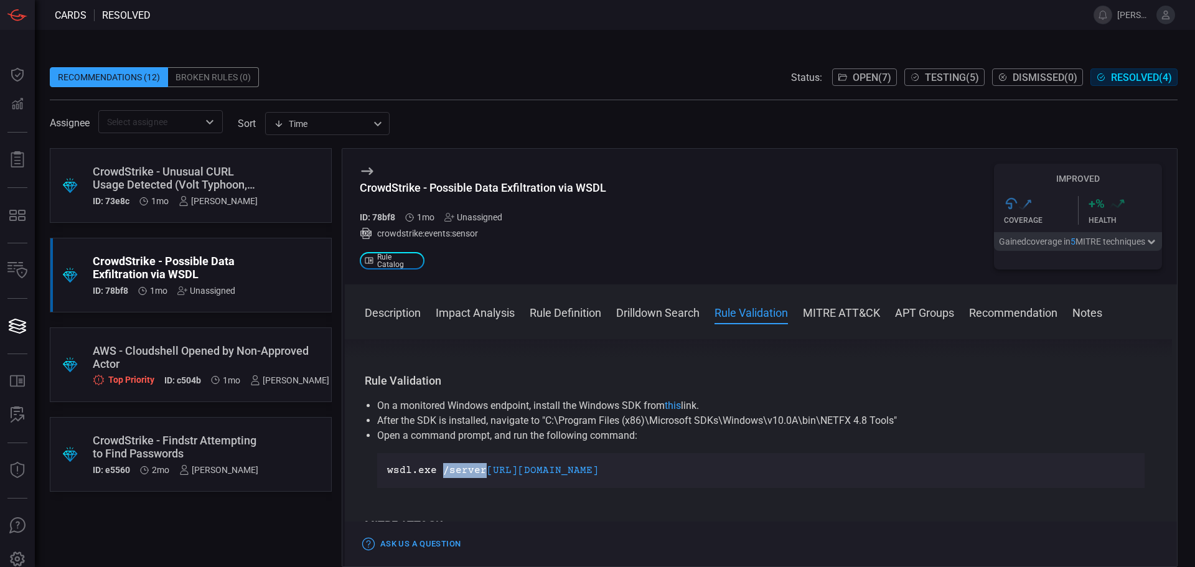
drag, startPoint x: 441, startPoint y: 470, endPoint x: 481, endPoint y: 469, distance: 39.9
click at [481, 469] on p "wsdl.exe /server [URL][DOMAIN_NAME]" at bounding box center [761, 470] width 748 height 15
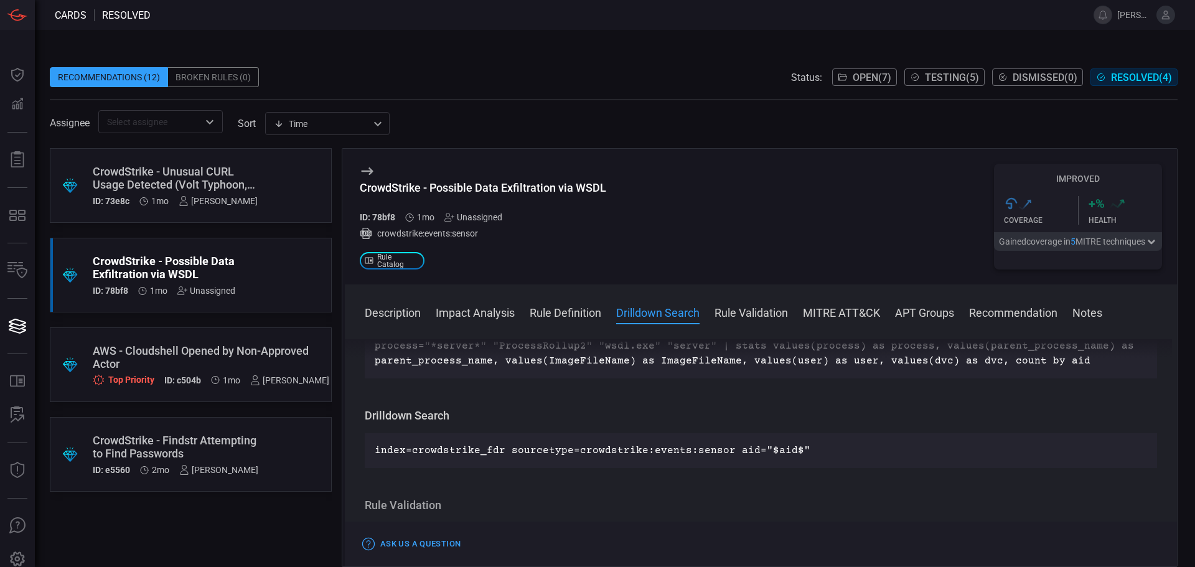
scroll to position [436, 0]
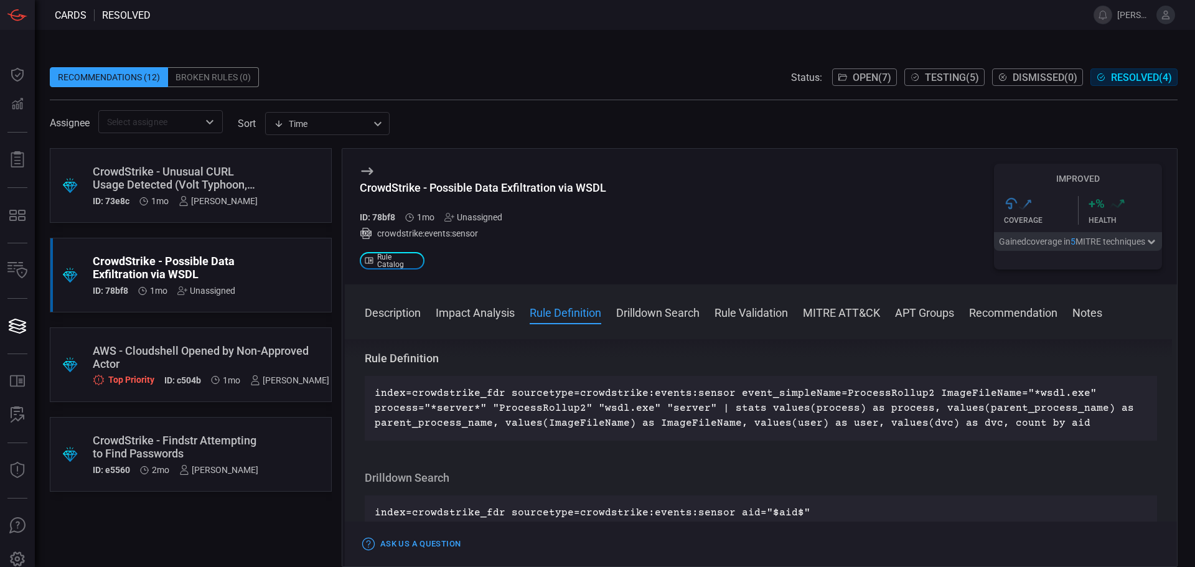
click at [1103, 315] on button "Notes" at bounding box center [1088, 311] width 30 height 15
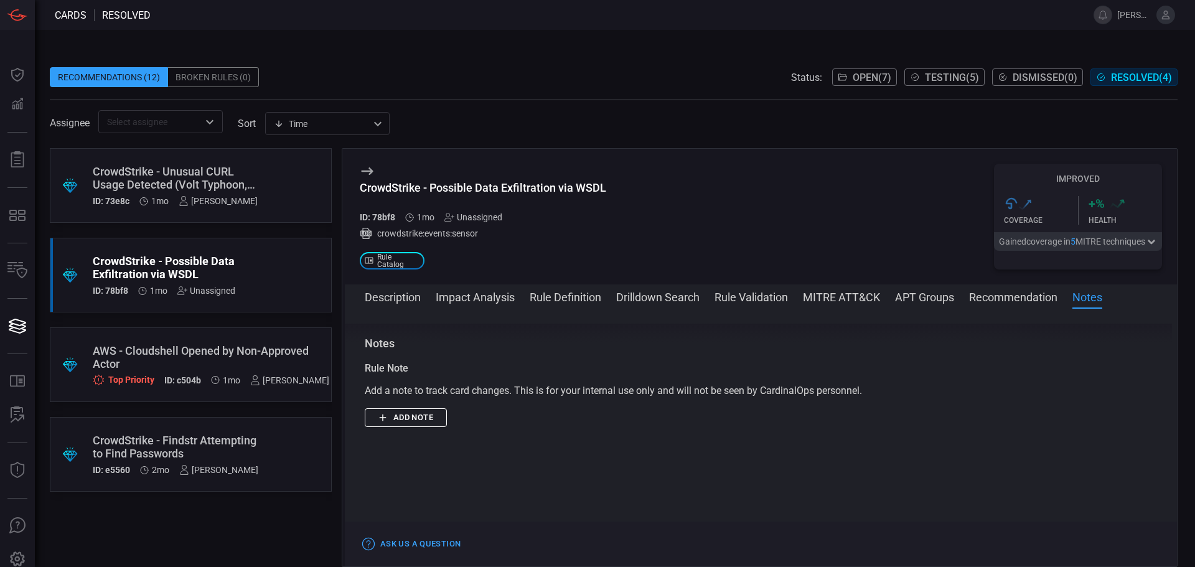
scroll to position [1636, 0]
click at [124, 390] on div ".suggested_cards_icon{fill:url(#suggested_cards_icon);} AWS - Cloudshell Opened…" at bounding box center [191, 364] width 282 height 75
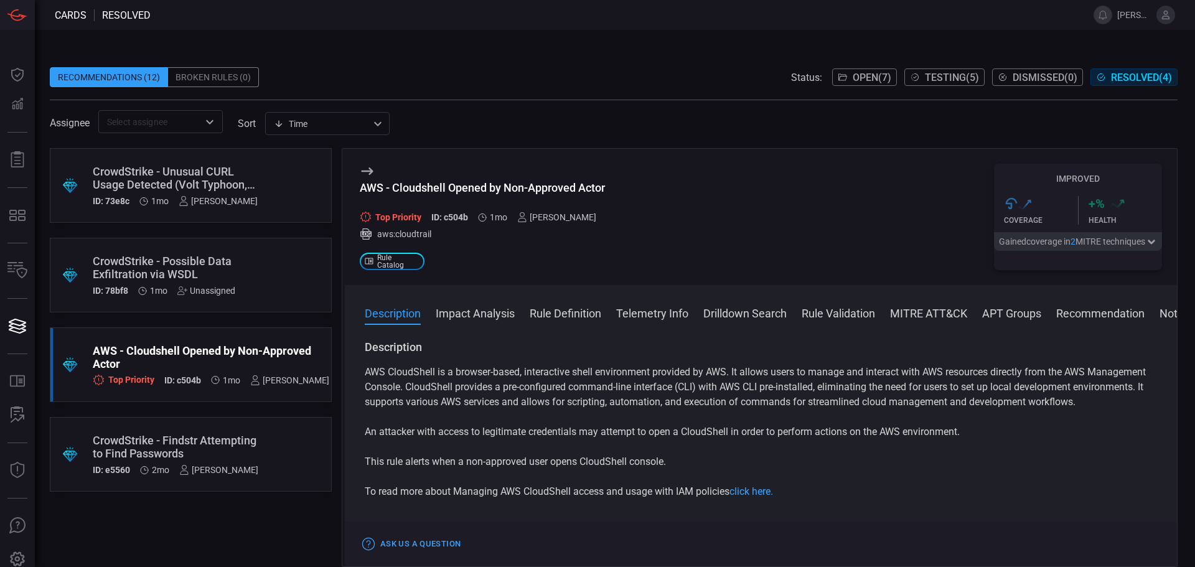
drag, startPoint x: 377, startPoint y: 236, endPoint x: 438, endPoint y: 233, distance: 61.7
click at [438, 233] on div "aws:cloudtrail" at bounding box center [483, 234] width 247 height 12
